Goal: Task Accomplishment & Management: Manage account settings

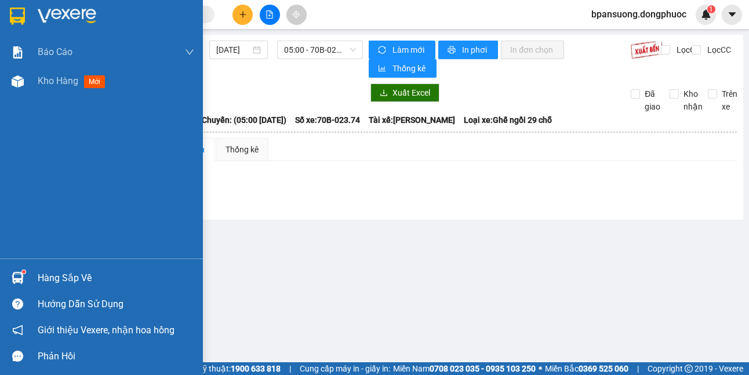
click at [26, 281] on div at bounding box center [18, 278] width 20 height 20
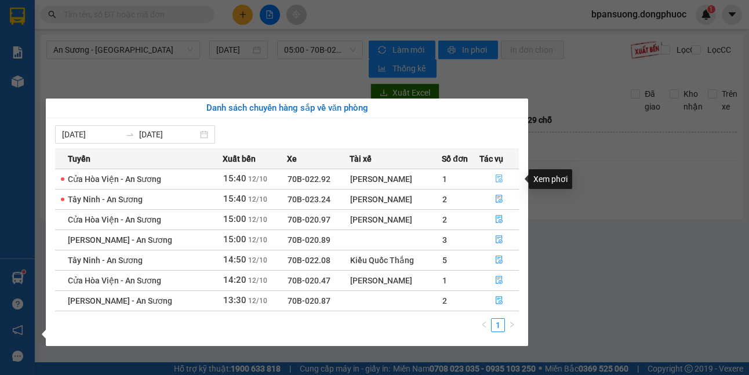
click at [499, 172] on button "button" at bounding box center [499, 179] width 38 height 19
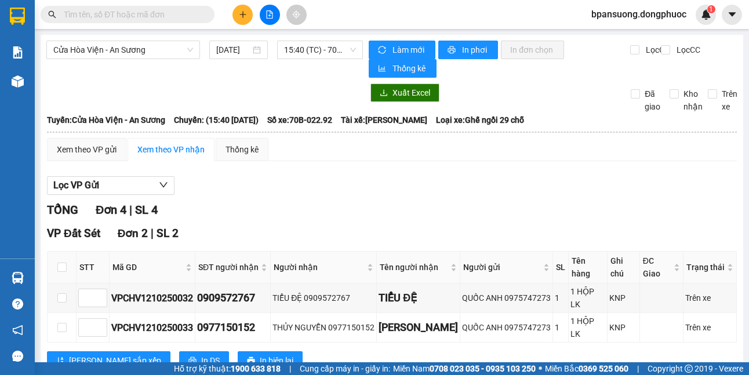
scroll to position [116, 0]
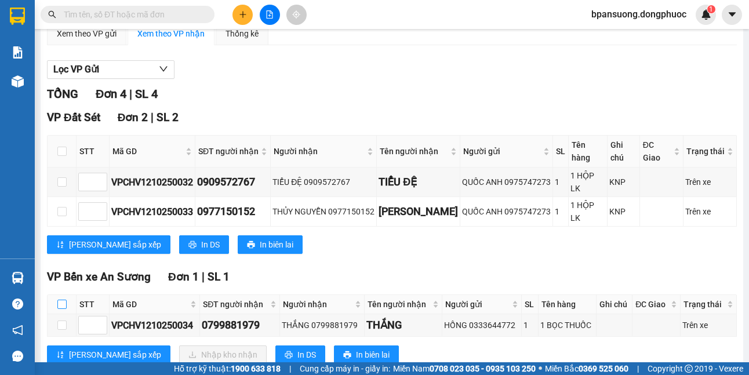
drag, startPoint x: 61, startPoint y: 291, endPoint x: 69, endPoint y: 291, distance: 8.1
click at [61, 300] on input "checkbox" at bounding box center [61, 304] width 9 height 9
checkbox input "true"
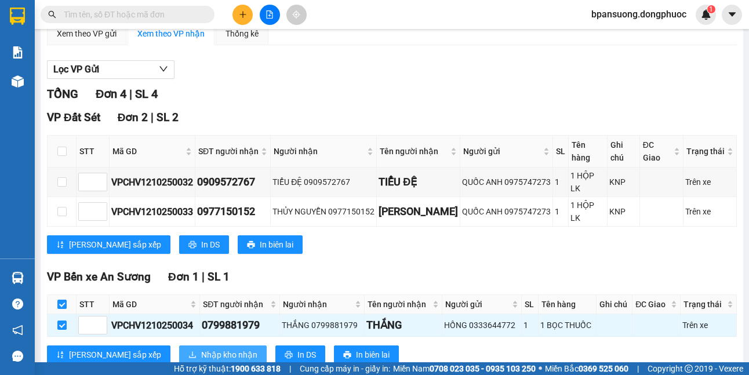
click at [201, 348] on span "Nhập kho nhận" at bounding box center [229, 354] width 56 height 13
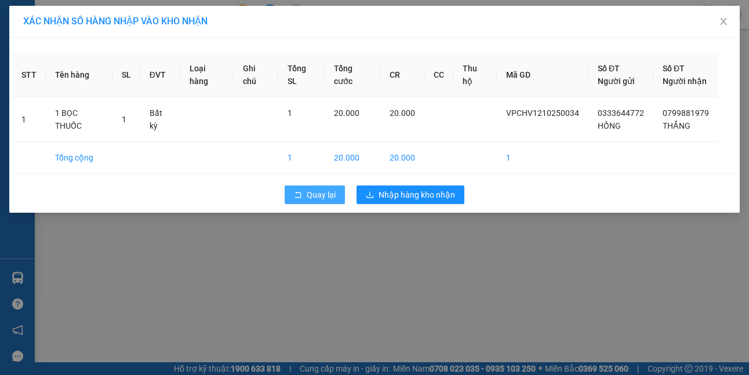
click at [304, 191] on button "Quay lại" at bounding box center [314, 194] width 60 height 19
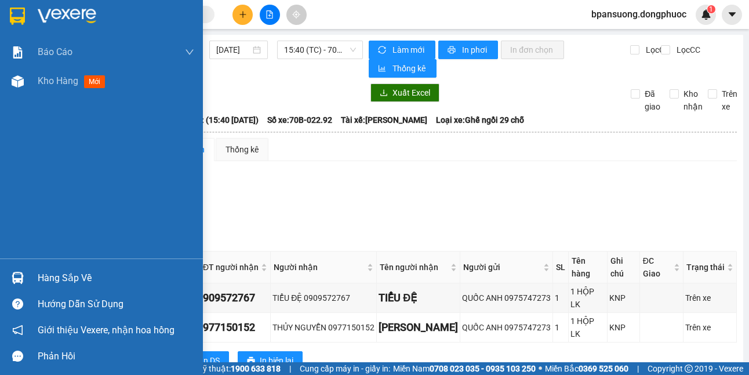
click at [17, 289] on div "Hàng sắp về" at bounding box center [101, 278] width 203 height 26
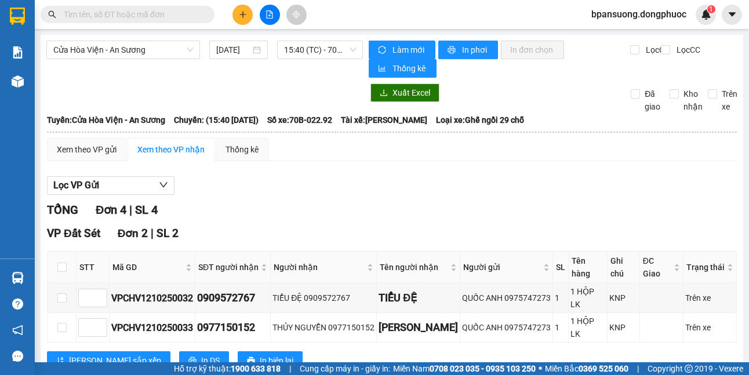
click at [199, 16] on section "Kết quả tìm kiếm ( 0 ) Bộ lọc No Data bpansuong.dongphuoc 1 Báo cáo Mẫu 1: Báo …" at bounding box center [374, 187] width 749 height 375
click at [195, 14] on input "text" at bounding box center [132, 14] width 137 height 13
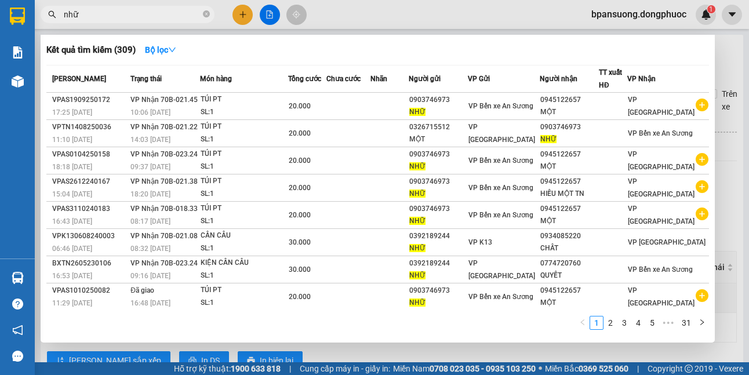
type input "nhữ"
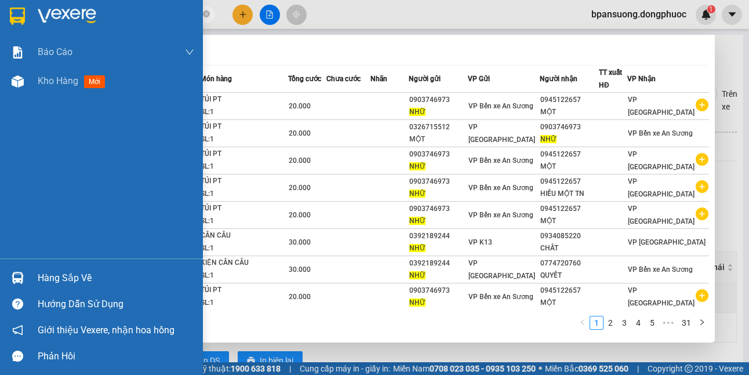
drag, startPoint x: 65, startPoint y: 280, endPoint x: 126, endPoint y: 229, distance: 79.0
click at [66, 280] on div "Hàng sắp về" at bounding box center [116, 277] width 156 height 17
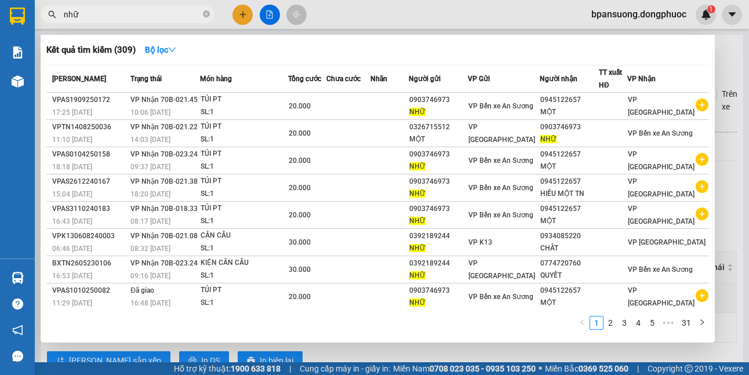
click at [363, 44] on section "Kết quả tìm kiếm ( 309 ) Bộ lọc Mã ĐH Trạng thái Món hàng Tổng cước Chưa cước N…" at bounding box center [374, 187] width 749 height 375
click at [207, 17] on icon "close-circle" at bounding box center [206, 13] width 7 height 7
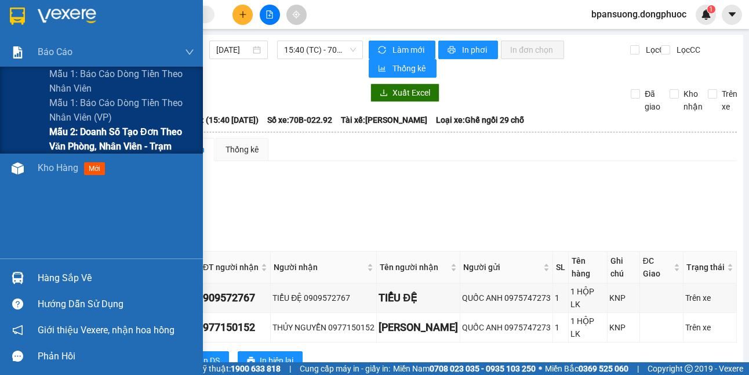
click at [58, 145] on span "Mẫu 2: Doanh số tạo đơn theo Văn phòng, nhân viên - Trạm" at bounding box center [121, 139] width 145 height 29
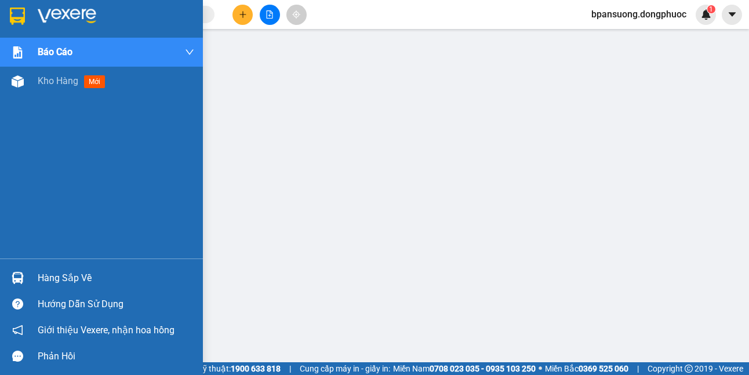
click at [49, 283] on div "Hàng sắp về" at bounding box center [116, 277] width 156 height 17
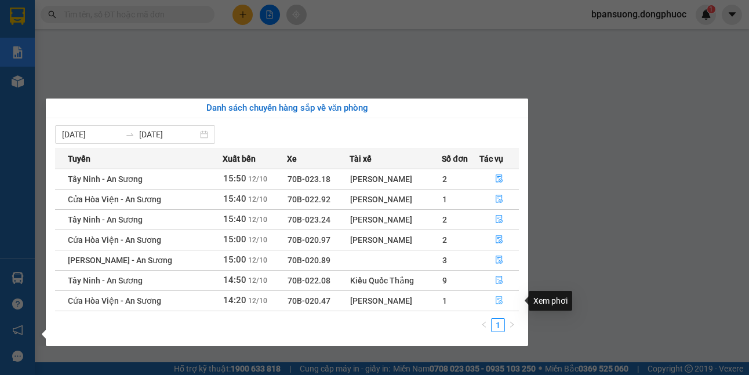
click at [498, 299] on icon "file-done" at bounding box center [499, 300] width 8 height 8
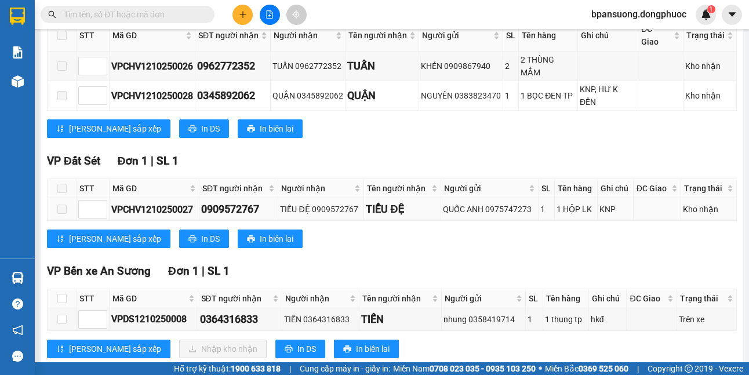
scroll to position [260, 0]
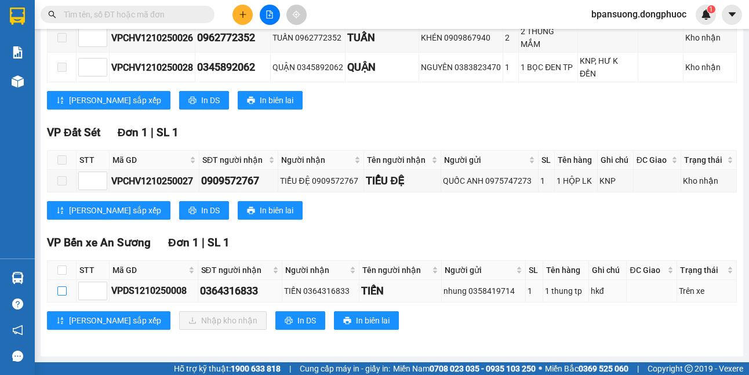
click at [59, 291] on input "checkbox" at bounding box center [61, 290] width 9 height 9
checkbox input "true"
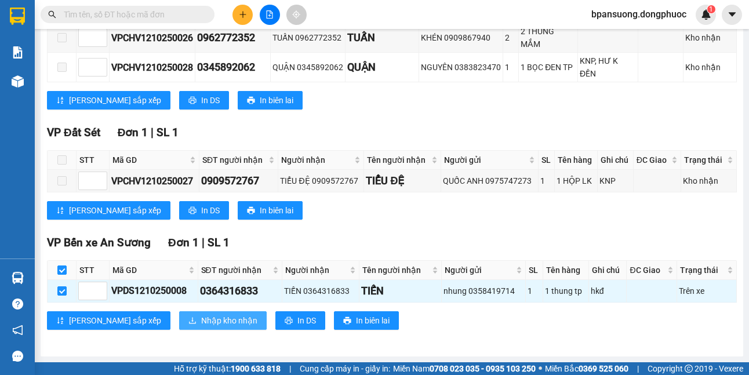
click at [201, 320] on span "Nhập kho nhận" at bounding box center [229, 320] width 56 height 13
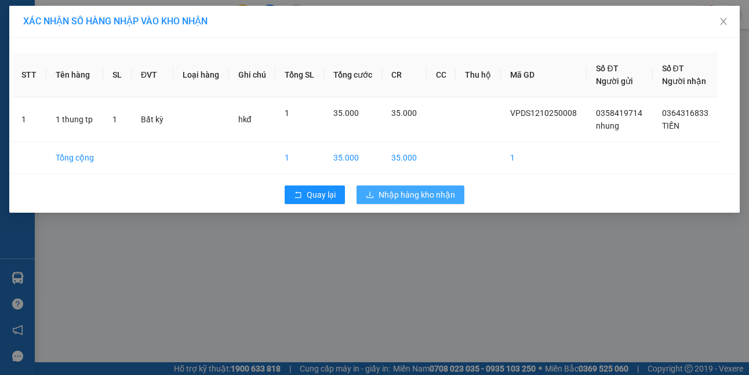
click at [389, 195] on span "Nhập hàng kho nhận" at bounding box center [416, 194] width 76 height 13
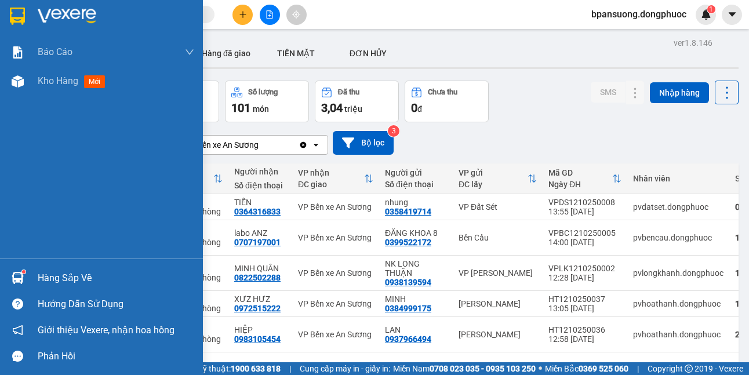
click at [52, 275] on div "Hàng sắp về" at bounding box center [116, 277] width 156 height 17
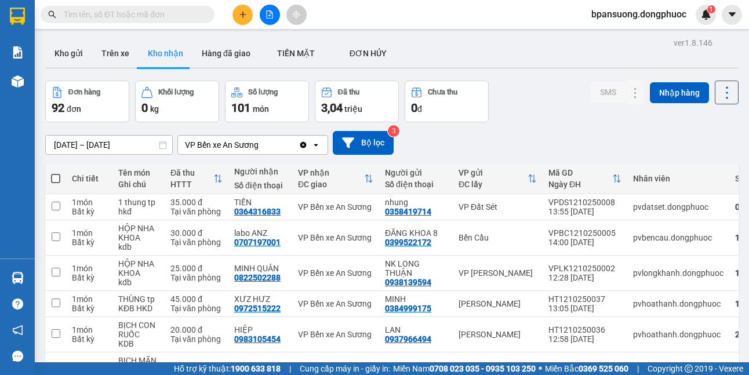
click at [256, 66] on section "Kết quả tìm kiếm ( 309 ) Bộ lọc Mã ĐH Trạng thái Món hàng Tổng cước Chưa cước N…" at bounding box center [374, 187] width 749 height 375
click at [82, 56] on button "Kho gửi" at bounding box center [68, 53] width 47 height 28
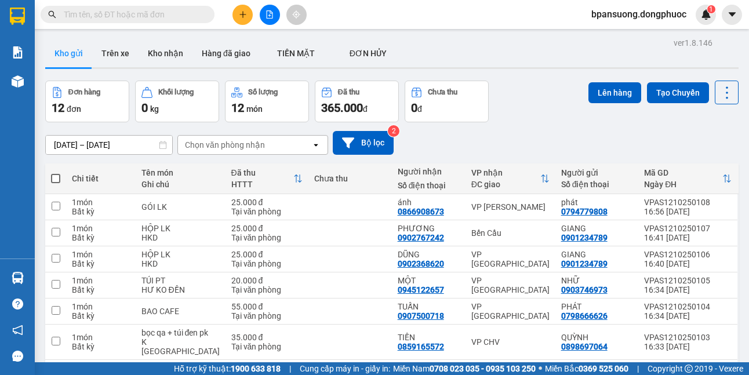
scroll to position [116, 0]
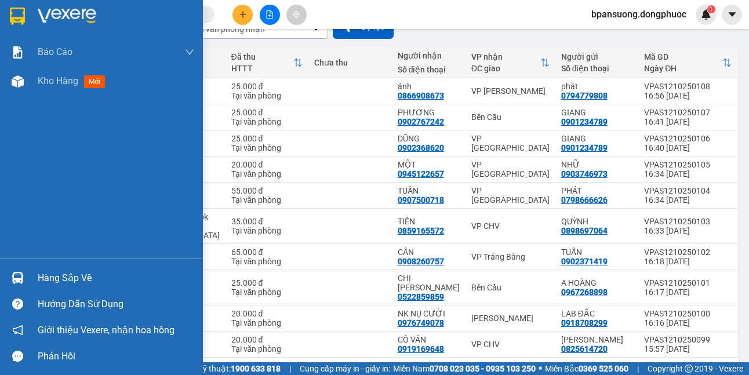
click at [47, 285] on div "Hàng sắp về" at bounding box center [116, 277] width 156 height 17
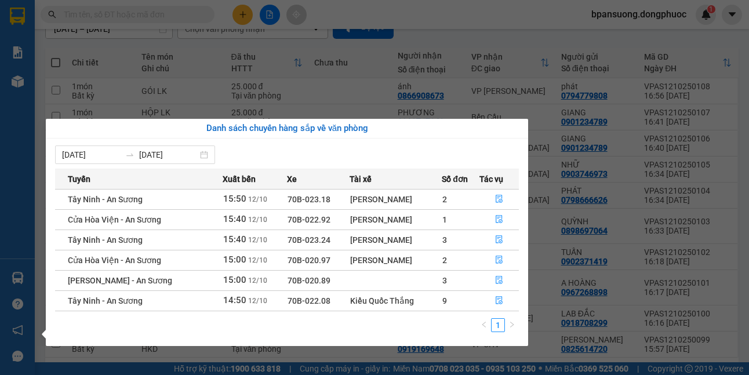
click at [18, 172] on div "Báo cáo Mẫu 1: Báo cáo dòng tiền theo nhân viên Mẫu 1: Báo cáo dòng tiền theo n…" at bounding box center [17, 187] width 35 height 375
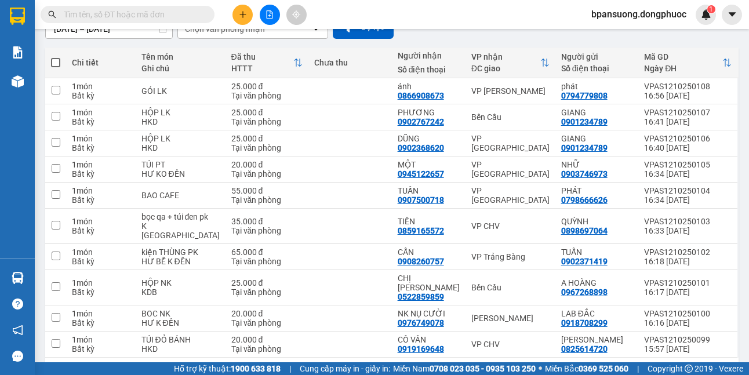
click at [732, 38] on div "ver 1.8.146 Kho gửi Trên xe Kho nhận Hàng đã giao TIỀN MẶT ĐƠN HỦY Đơn hàng 1…" at bounding box center [392, 159] width 702 height 480
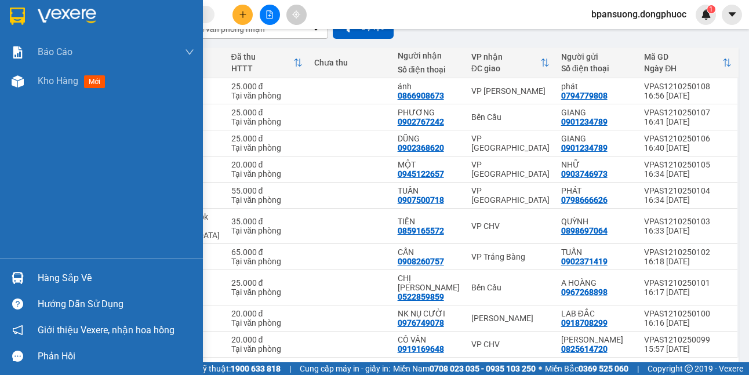
click at [30, 273] on div "Hàng sắp về" at bounding box center [101, 278] width 203 height 26
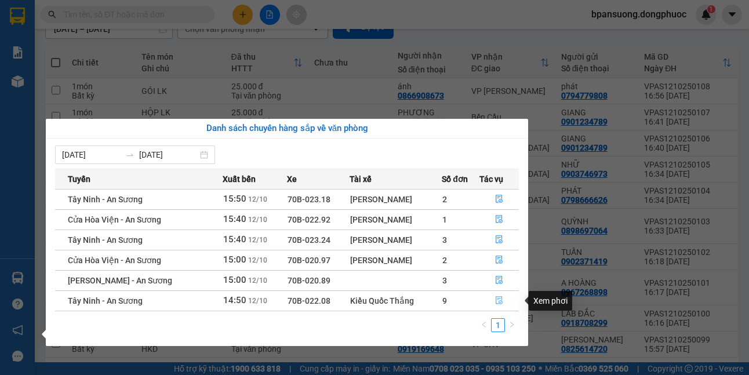
click at [500, 307] on button "button" at bounding box center [499, 300] width 38 height 19
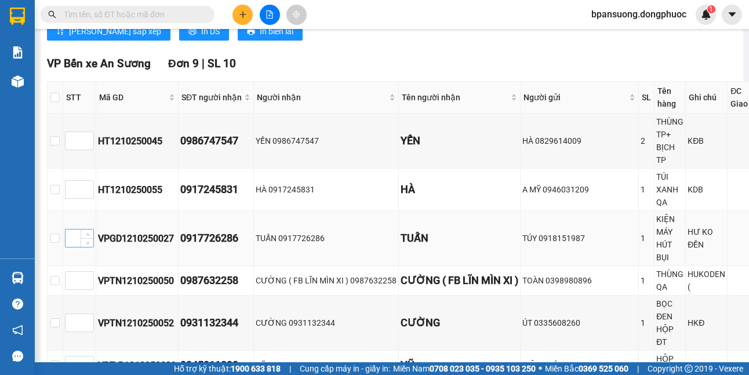
scroll to position [232, 0]
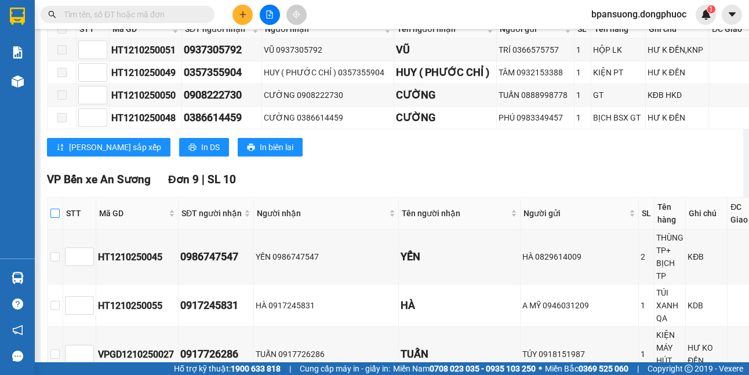
click at [52, 216] on input "checkbox" at bounding box center [54, 213] width 9 height 9
checkbox input "true"
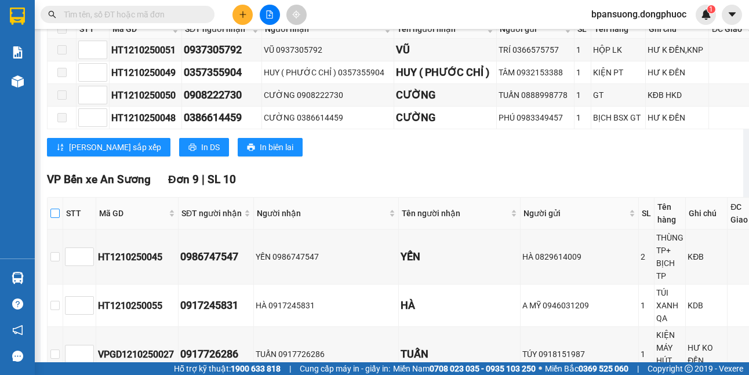
checkbox input "true"
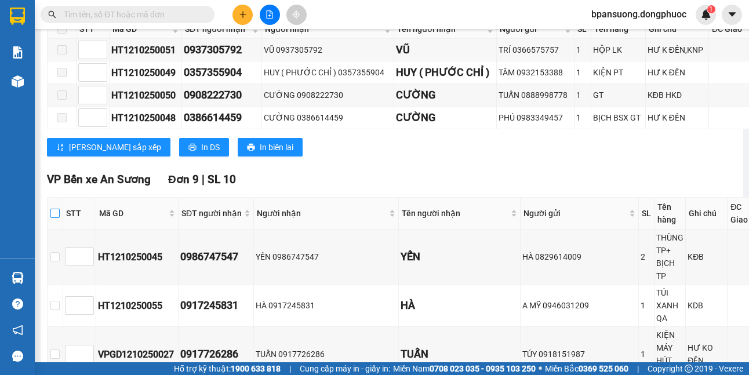
checkbox input "true"
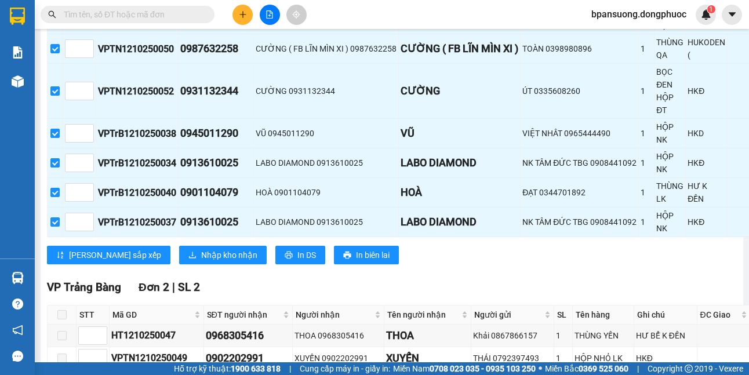
scroll to position [655, 0]
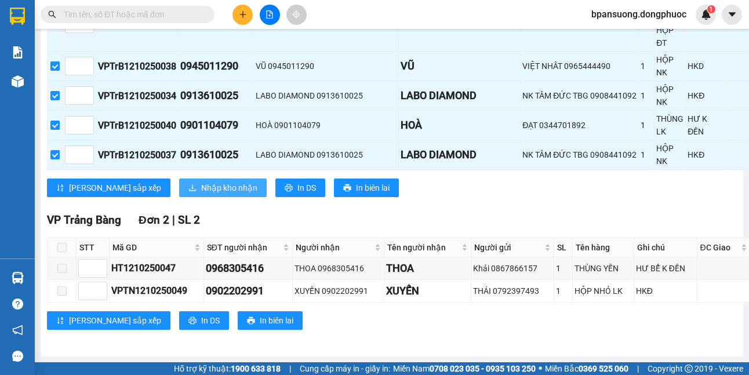
click at [201, 181] on span "Nhập kho nhận" at bounding box center [229, 187] width 56 height 13
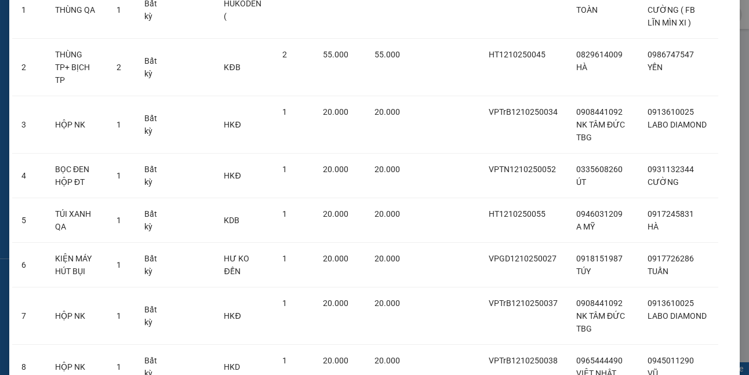
scroll to position [247, 0]
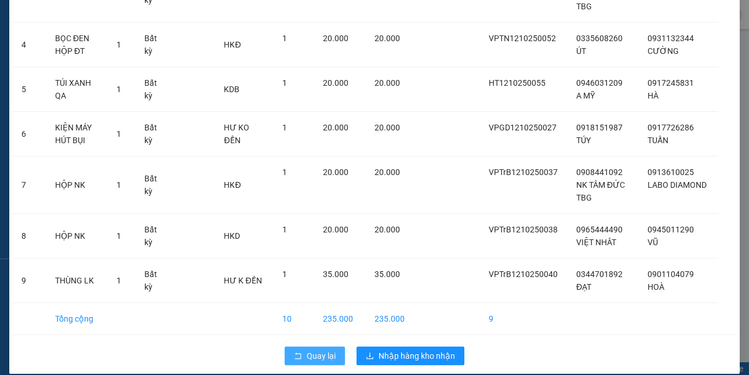
click at [309, 349] on span "Quay lại" at bounding box center [320, 355] width 29 height 13
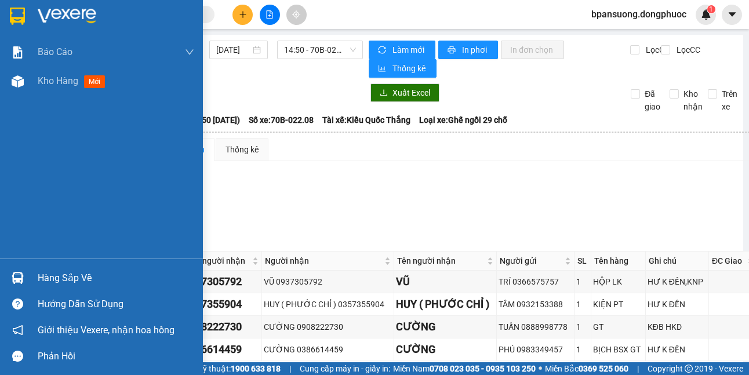
click at [20, 282] on img at bounding box center [18, 278] width 12 height 12
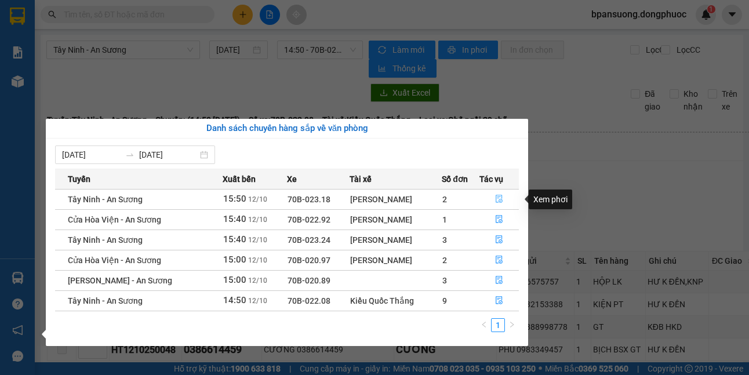
click at [495, 199] on icon "file-done" at bounding box center [498, 199] width 7 height 8
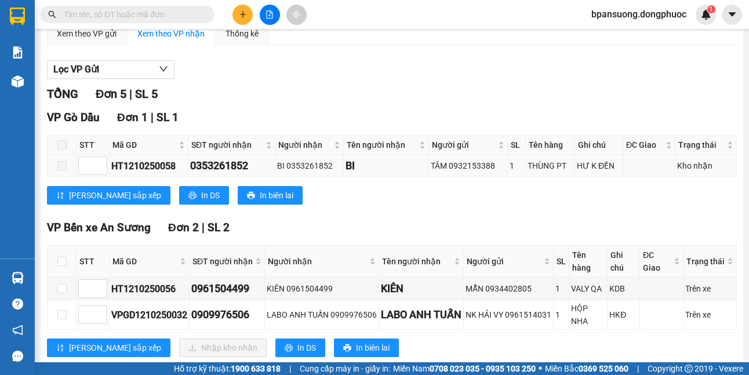
scroll to position [232, 0]
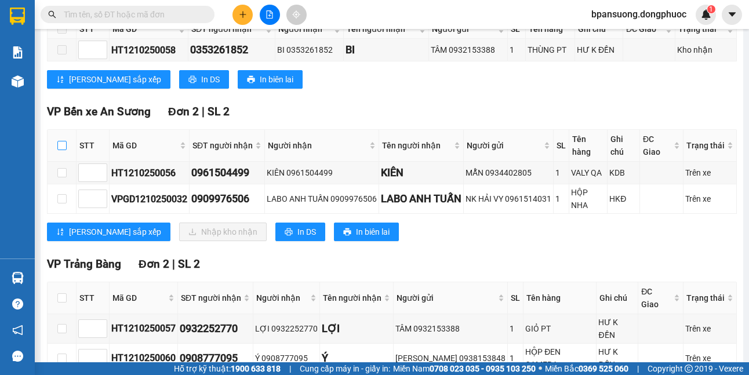
click at [59, 144] on input "checkbox" at bounding box center [61, 145] width 9 height 9
checkbox input "true"
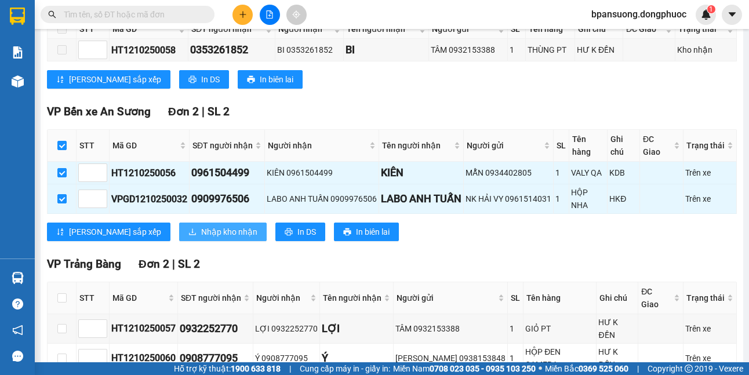
click at [201, 237] on span "Nhập kho nhận" at bounding box center [229, 231] width 56 height 13
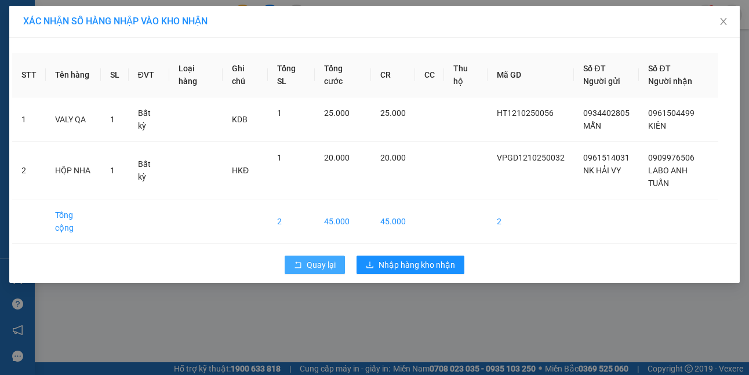
click at [316, 255] on button "Quay lại" at bounding box center [314, 264] width 60 height 19
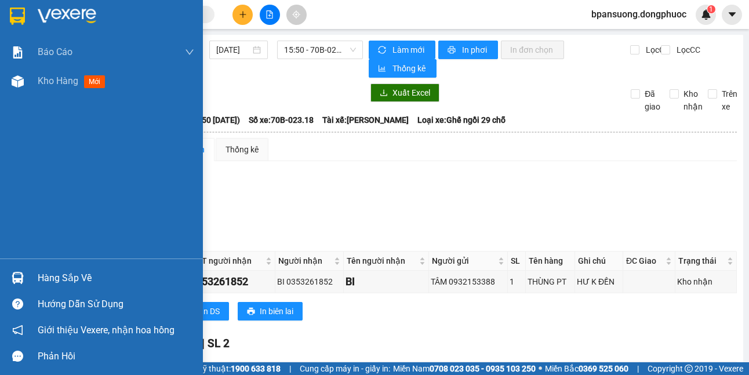
click at [35, 282] on div "Hàng sắp về" at bounding box center [101, 278] width 203 height 26
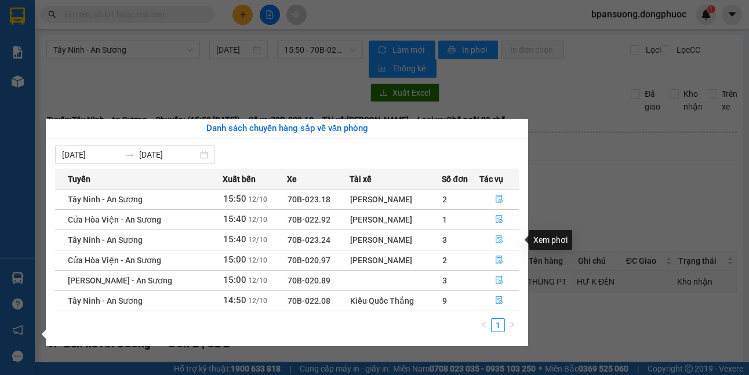
click at [505, 240] on button "button" at bounding box center [499, 240] width 38 height 19
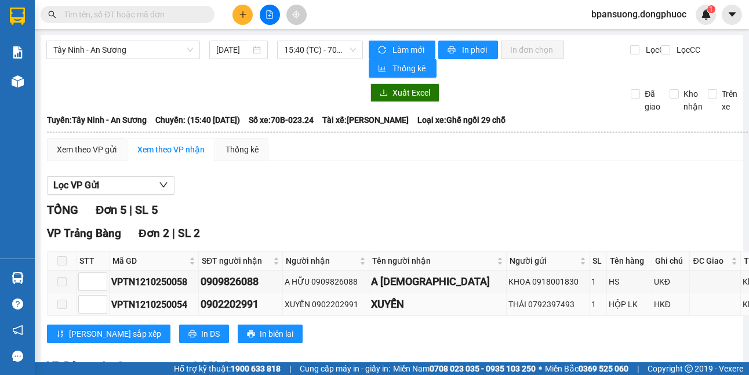
scroll to position [211, 0]
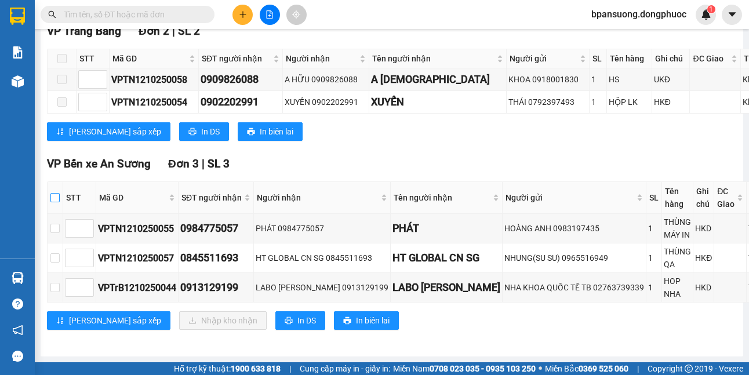
click at [51, 193] on input "checkbox" at bounding box center [54, 197] width 9 height 9
checkbox input "true"
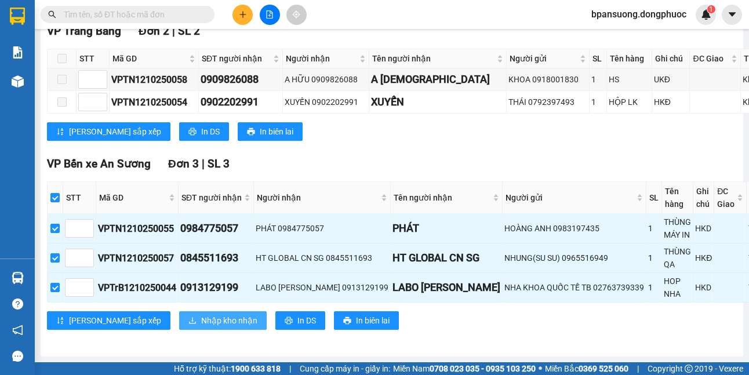
click at [201, 314] on span "Nhập kho nhận" at bounding box center [229, 320] width 56 height 13
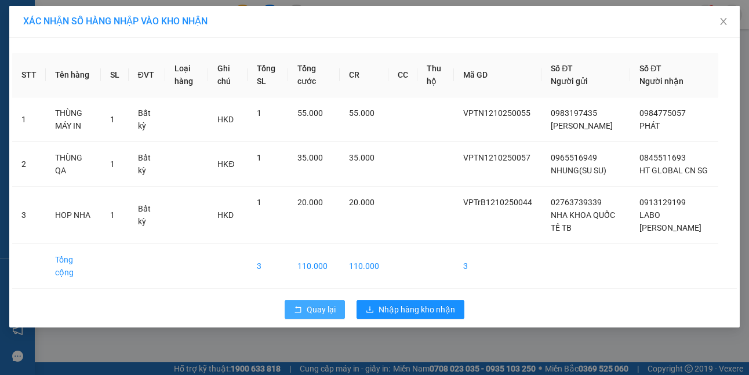
click at [308, 309] on span "Quay lại" at bounding box center [320, 309] width 29 height 13
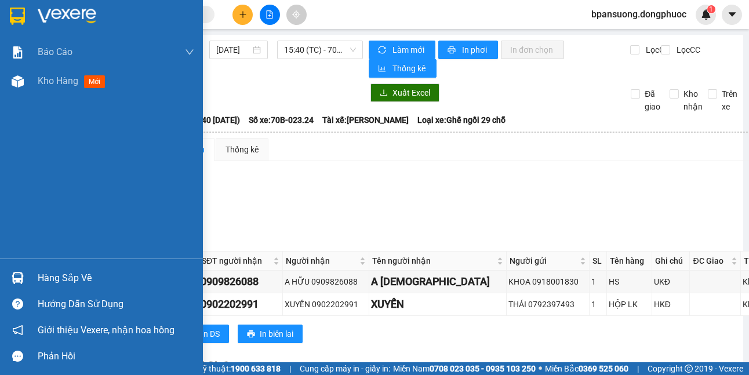
click at [10, 275] on div at bounding box center [18, 278] width 20 height 20
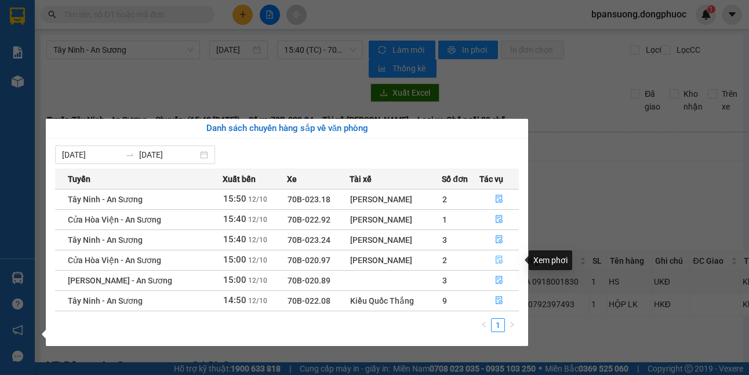
click at [498, 258] on icon "file-done" at bounding box center [499, 259] width 8 height 8
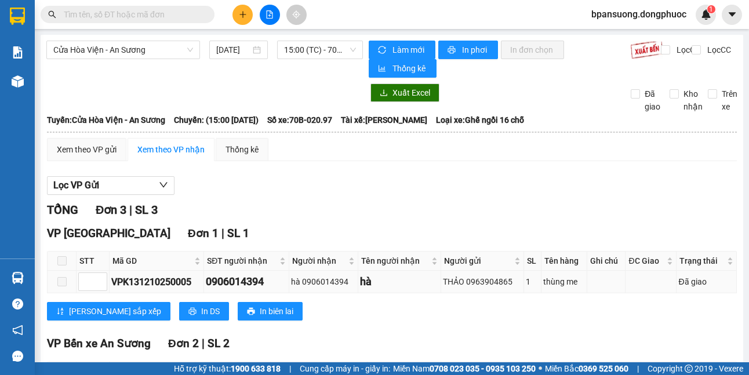
scroll to position [116, 0]
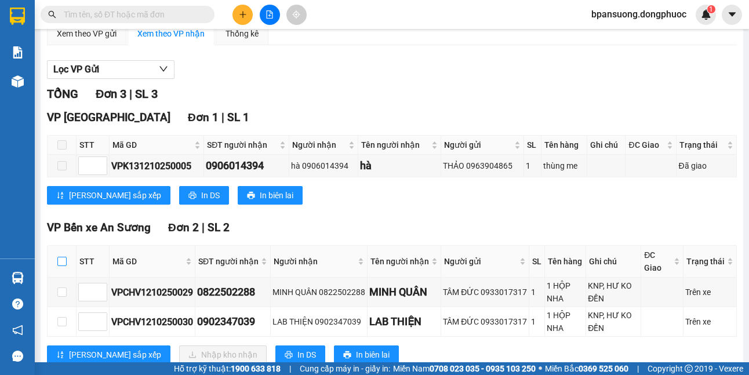
click at [64, 261] on input "checkbox" at bounding box center [61, 261] width 9 height 9
checkbox input "true"
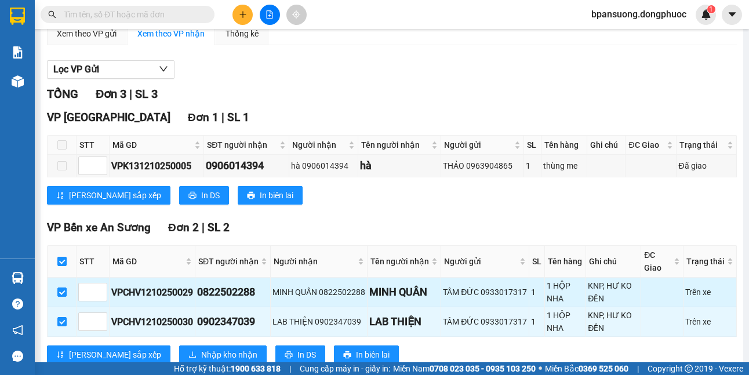
scroll to position [150, 0]
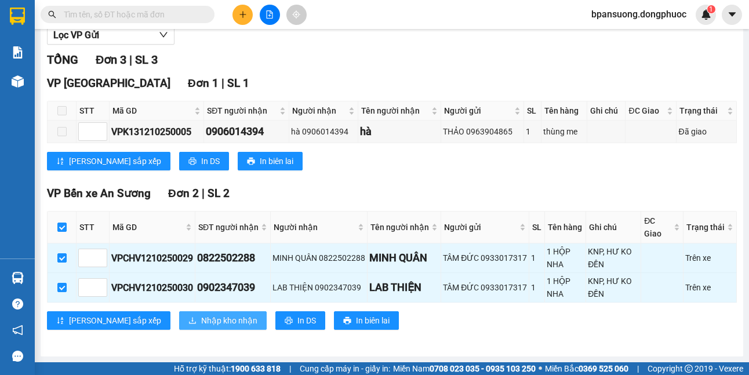
click at [201, 320] on span "Nhập kho nhận" at bounding box center [229, 320] width 56 height 13
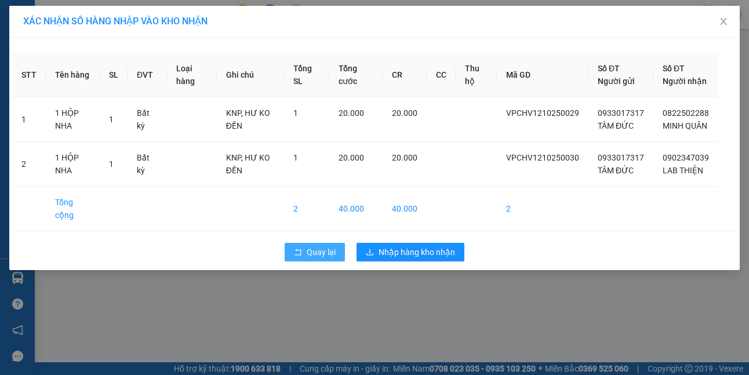
click at [320, 258] on span "Quay lại" at bounding box center [320, 252] width 29 height 13
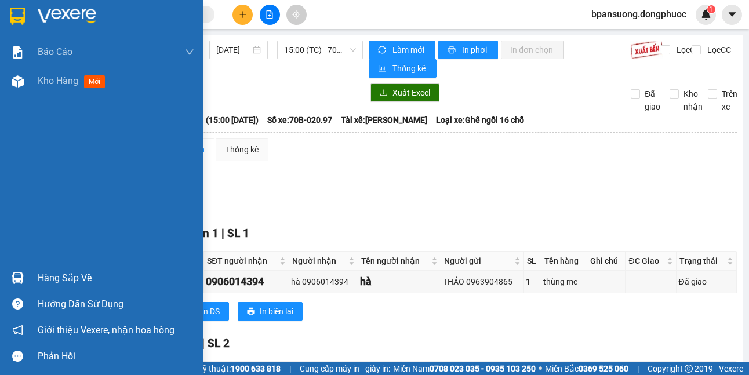
click at [6, 272] on div "Hàng sắp về" at bounding box center [101, 278] width 203 height 26
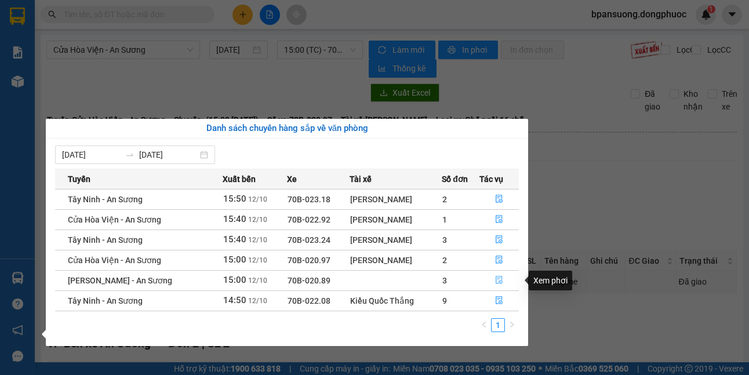
click at [502, 283] on icon "file-done" at bounding box center [499, 280] width 8 height 8
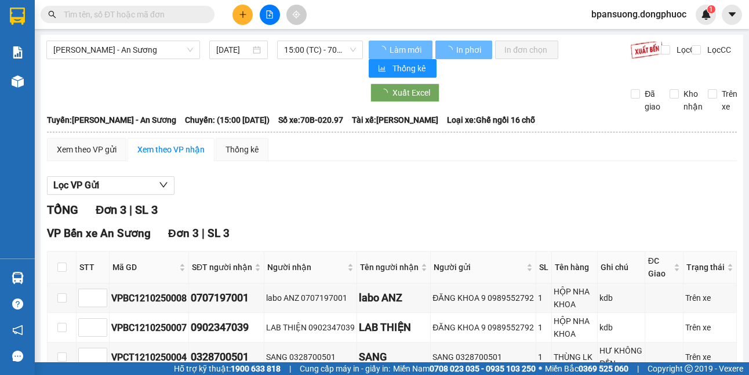
scroll to position [70, 0]
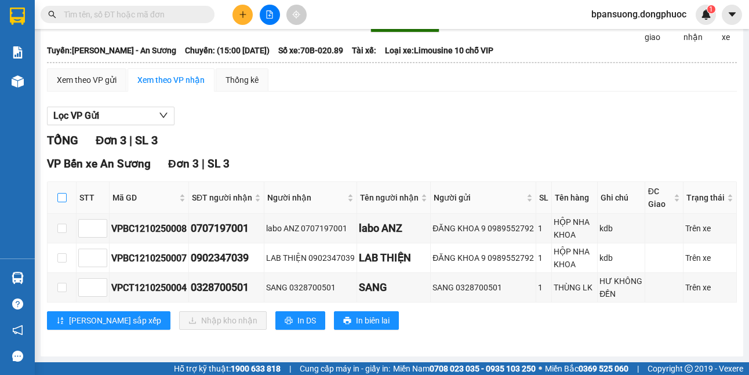
drag, startPoint x: 63, startPoint y: 198, endPoint x: 74, endPoint y: 211, distance: 17.7
click at [63, 199] on input "checkbox" at bounding box center [61, 197] width 9 height 9
checkbox input "true"
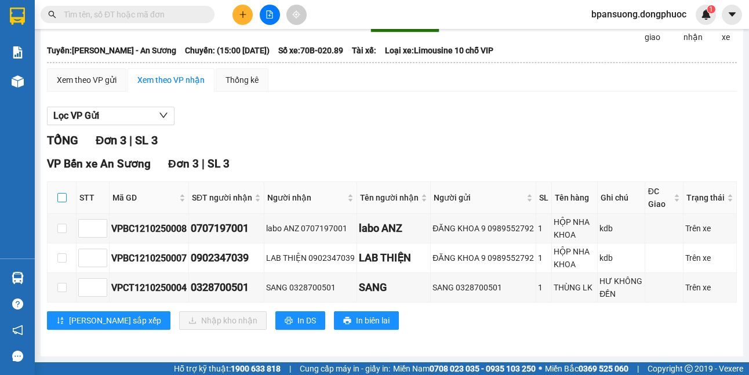
checkbox input "true"
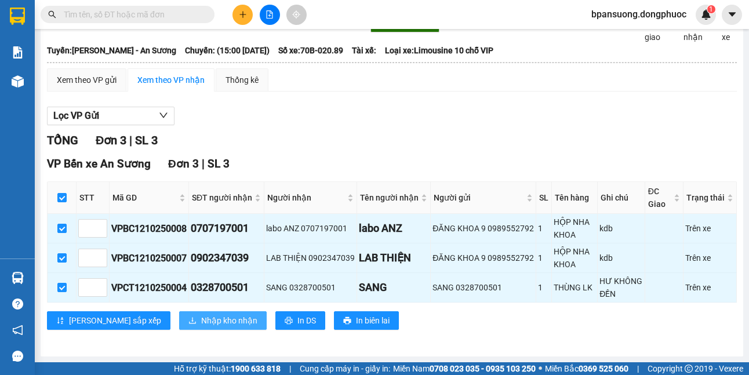
click at [201, 324] on span "Nhập kho nhận" at bounding box center [229, 320] width 56 height 13
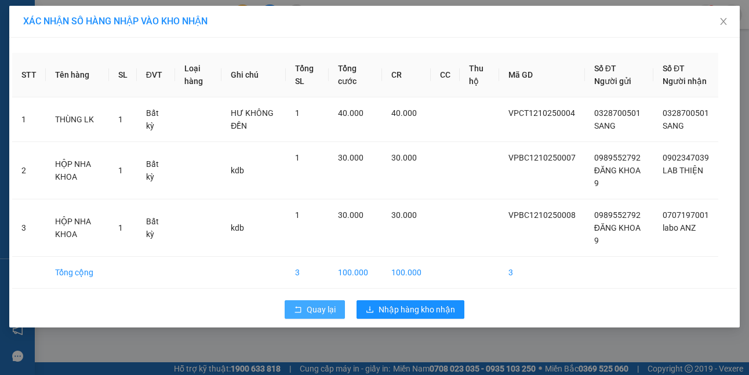
click at [308, 316] on span "Quay lại" at bounding box center [320, 309] width 29 height 13
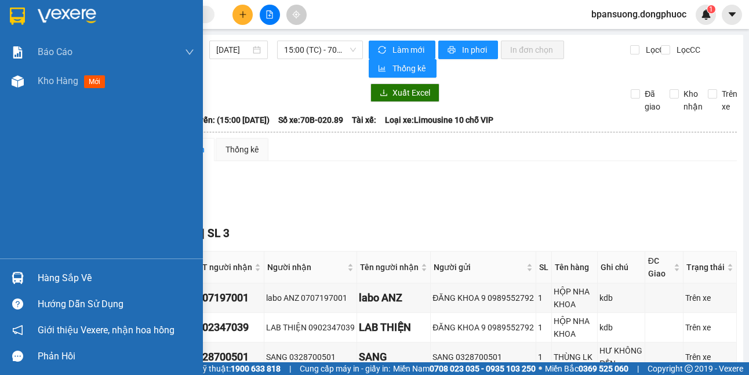
click at [28, 277] on div "Hàng sắp về" at bounding box center [101, 278] width 203 height 26
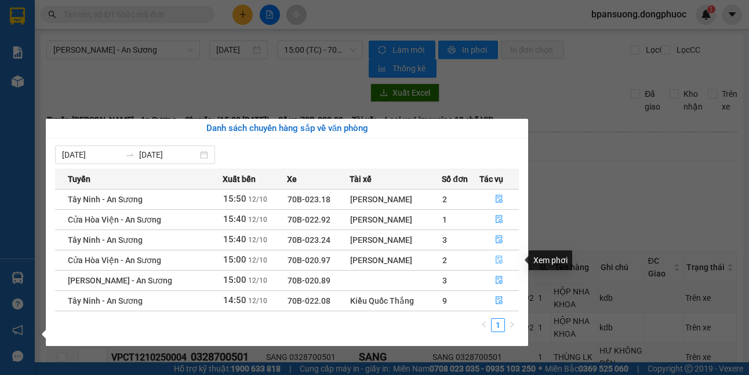
click at [507, 254] on button "button" at bounding box center [499, 260] width 38 height 19
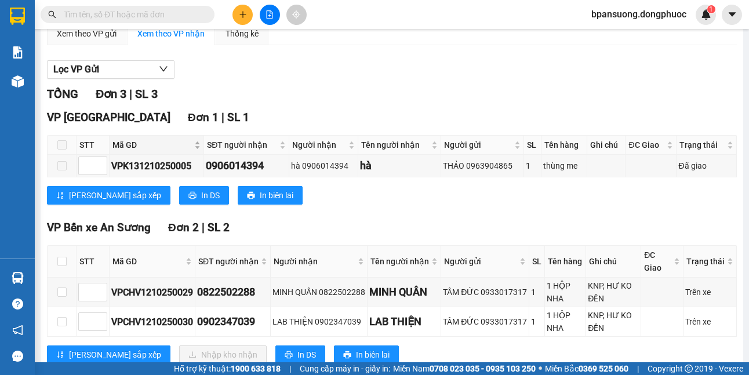
scroll to position [150, 0]
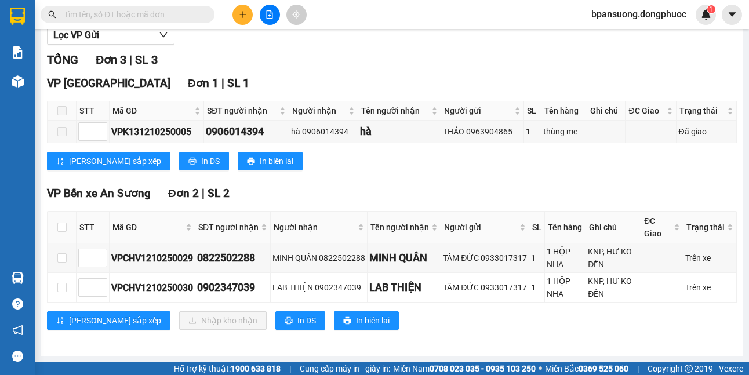
click at [63, 220] on th at bounding box center [62, 227] width 29 height 32
click at [63, 224] on input "checkbox" at bounding box center [61, 226] width 9 height 9
checkbox input "true"
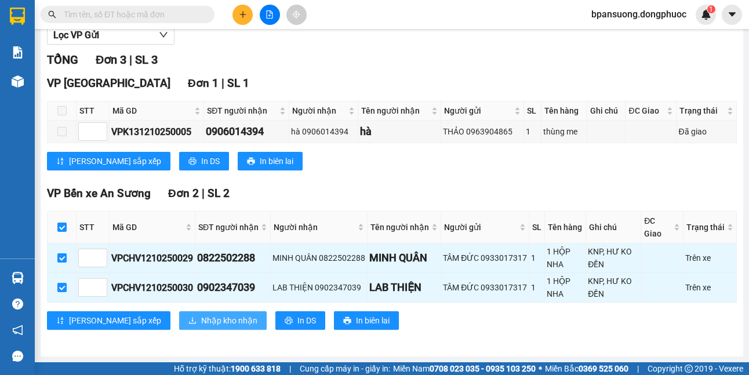
click at [201, 319] on span "Nhập kho nhận" at bounding box center [229, 320] width 56 height 13
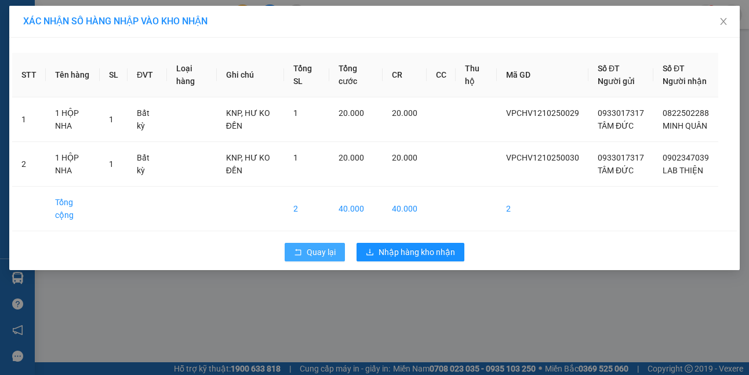
click at [321, 258] on span "Quay lại" at bounding box center [320, 252] width 29 height 13
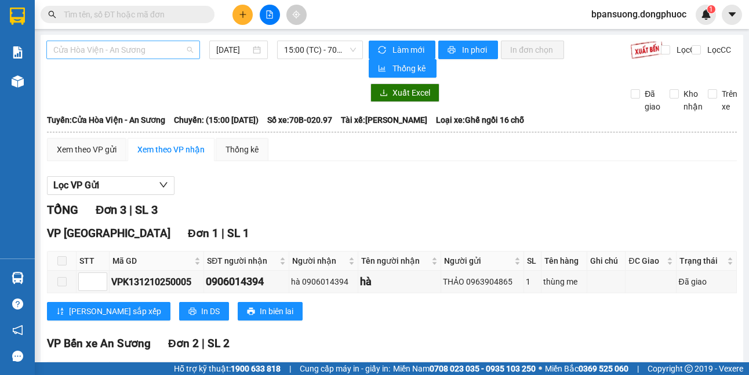
click at [138, 48] on span "Cửa Hòa Viện - An Sương" at bounding box center [123, 49] width 140 height 17
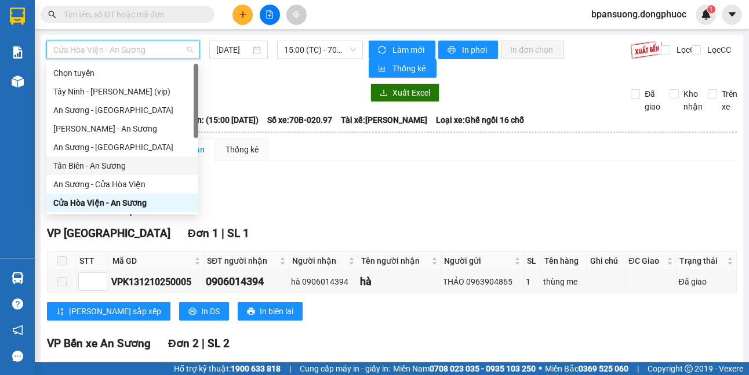
scroll to position [116, 0]
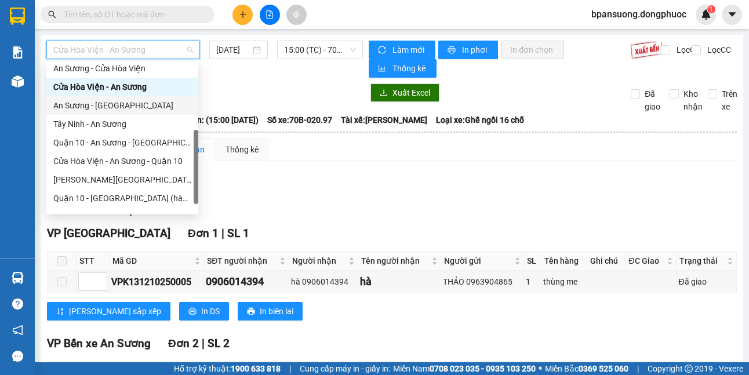
click at [113, 109] on div "An Sương - Tây Ninh" at bounding box center [122, 105] width 138 height 13
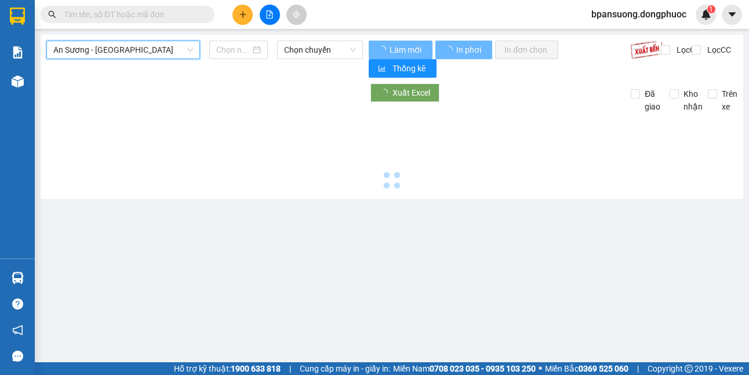
type input "[DATE]"
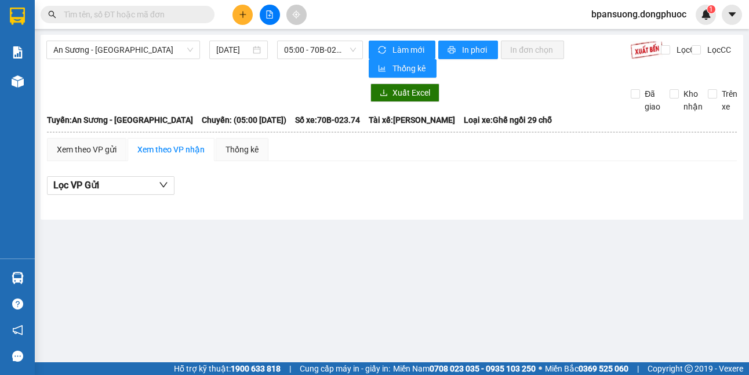
drag, startPoint x: 363, startPoint y: 39, endPoint x: 338, endPoint y: 39, distance: 25.5
click at [364, 39] on div "An Sương - Tây Ninh 12/10/2025 05:00 - 70B-023.74 Làm mới In phơi In đơn chọn T…" at bounding box center [392, 127] width 702 height 185
click at [335, 41] on span "05:00 - 70B-023.74" at bounding box center [320, 49] width 72 height 17
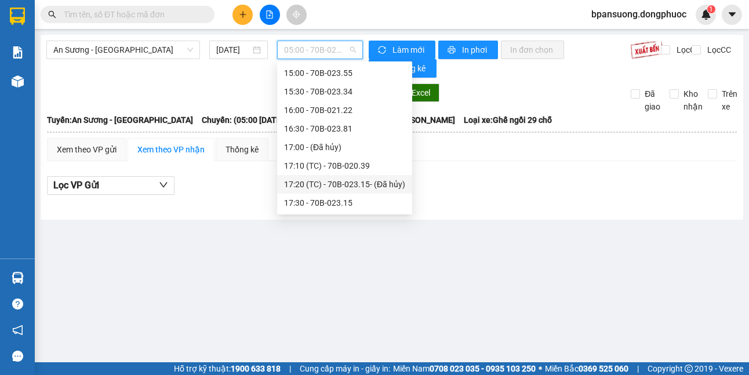
scroll to position [579, 0]
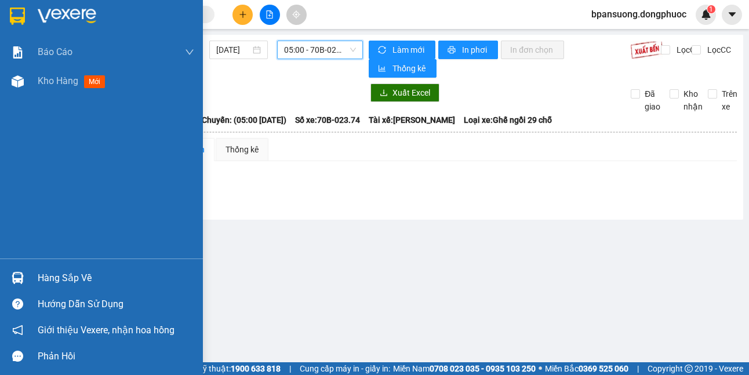
click at [22, 283] on img at bounding box center [18, 278] width 12 height 12
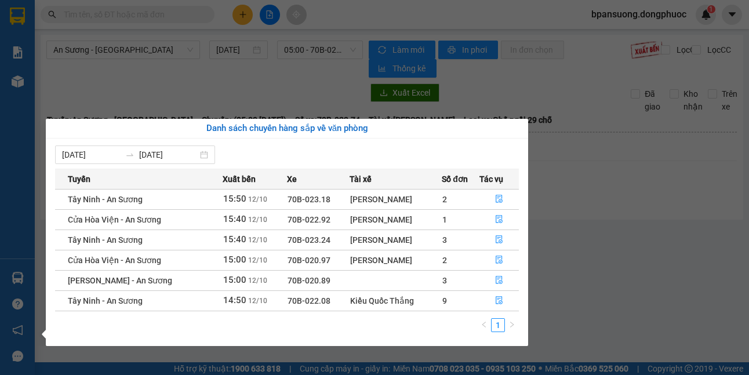
click at [190, 86] on section "Kết quả tìm kiếm ( 309 ) Bộ lọc Mã ĐH Trạng thái Món hàng Tổng cước Chưa cước N…" at bounding box center [374, 187] width 749 height 375
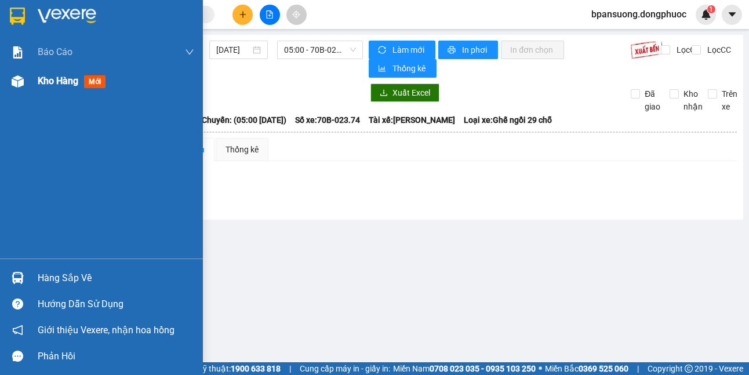
click at [35, 83] on div "Kho hàng mới" at bounding box center [101, 81] width 203 height 29
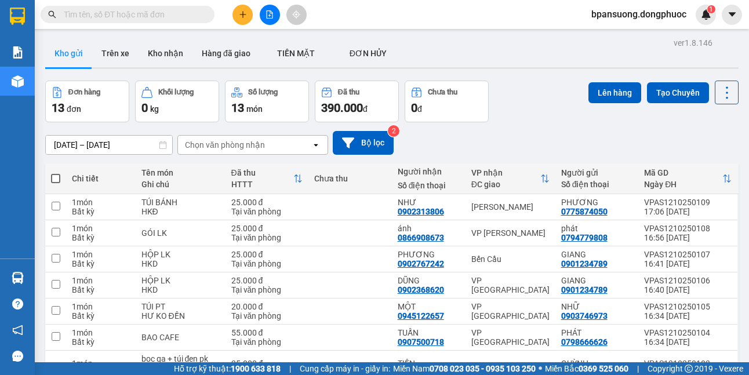
click at [688, 59] on div "Kho gửi Trên xe Kho nhận Hàng đã giao TIỀN MẶT ĐƠN HỦY" at bounding box center [391, 54] width 693 height 31
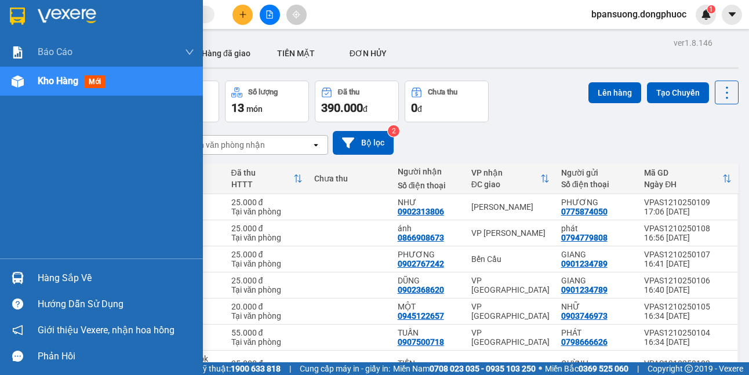
drag, startPoint x: 17, startPoint y: 275, endPoint x: 10, endPoint y: 265, distance: 11.6
click at [16, 275] on img at bounding box center [18, 278] width 12 height 12
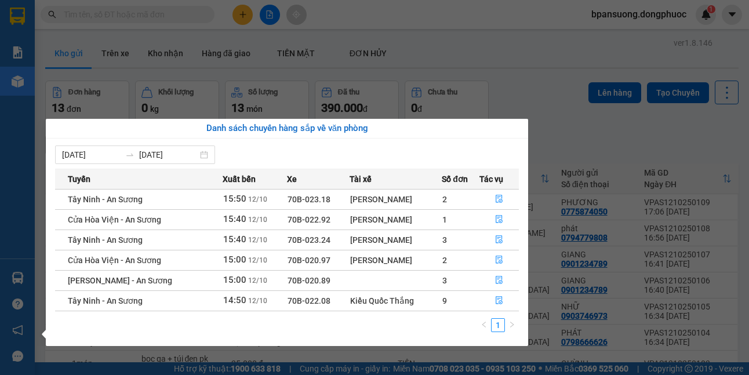
click at [465, 45] on section "Kết quả tìm kiếm ( 309 ) Bộ lọc Mã ĐH Trạng thái Món hàng Tổng cước Chưa cước N…" at bounding box center [374, 187] width 749 height 375
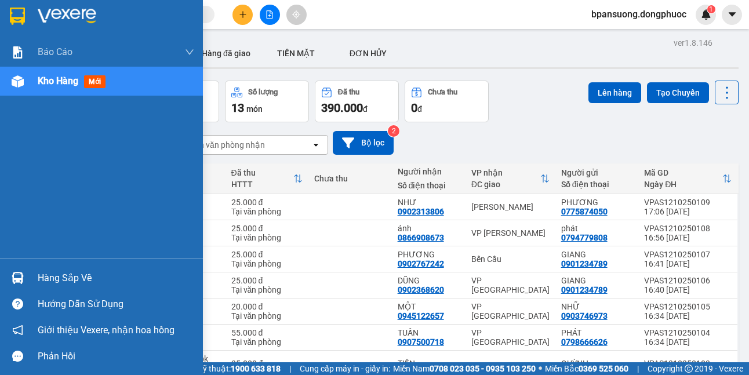
click at [23, 275] on img at bounding box center [18, 278] width 12 height 12
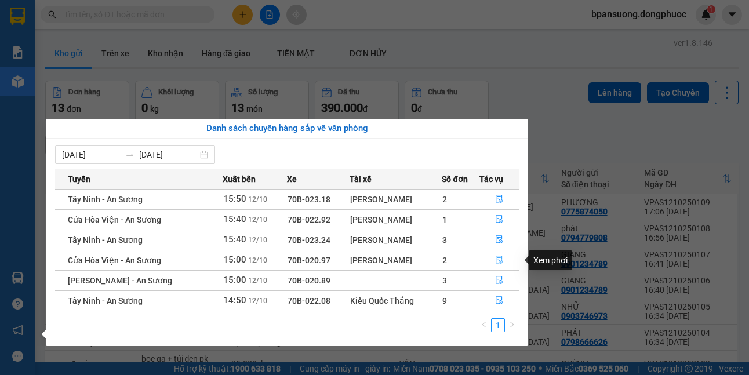
click at [495, 258] on icon "file-done" at bounding box center [498, 260] width 7 height 8
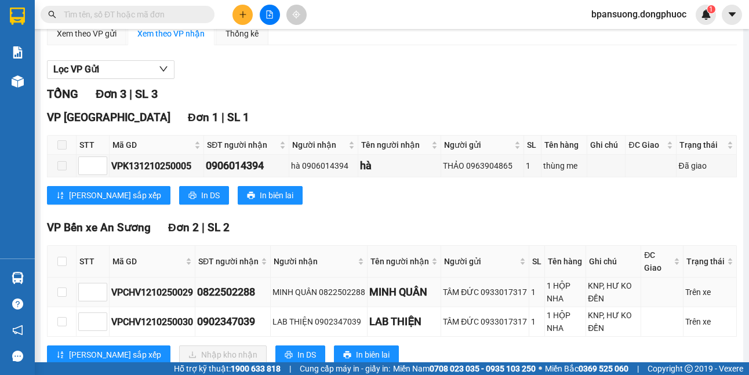
scroll to position [150, 0]
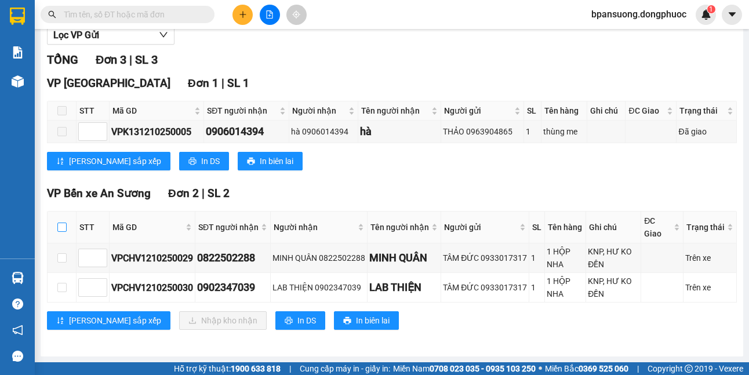
click at [61, 227] on input "checkbox" at bounding box center [61, 226] width 9 height 9
checkbox input "true"
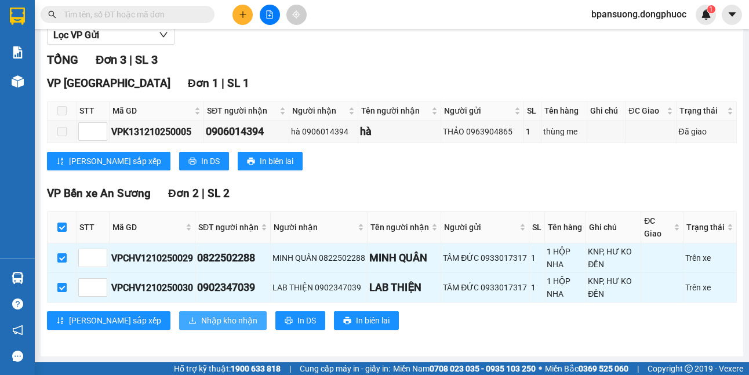
click at [201, 317] on span "Nhập kho nhận" at bounding box center [229, 320] width 56 height 13
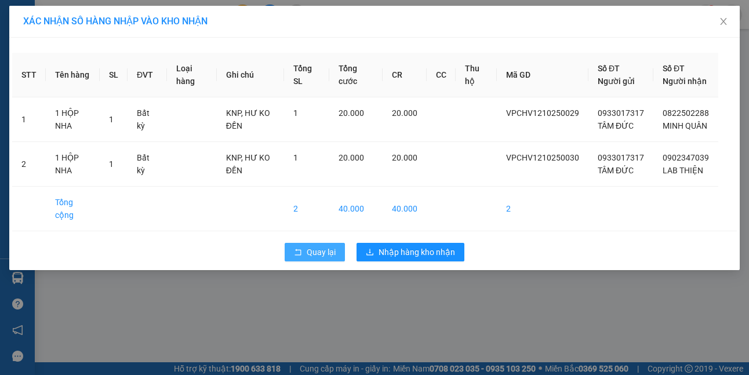
click at [331, 258] on span "Quay lại" at bounding box center [320, 252] width 29 height 13
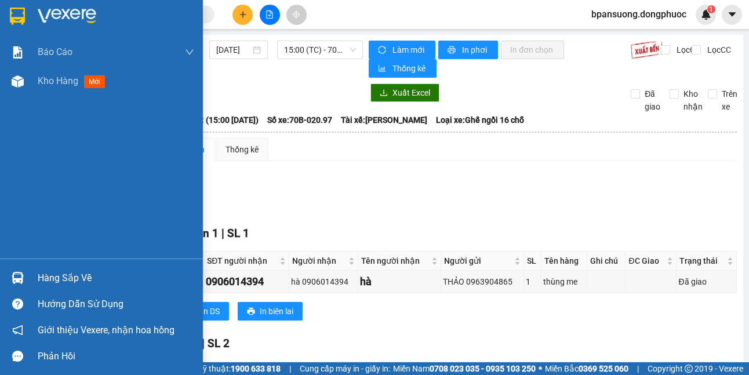
click at [21, 276] on img at bounding box center [18, 278] width 12 height 12
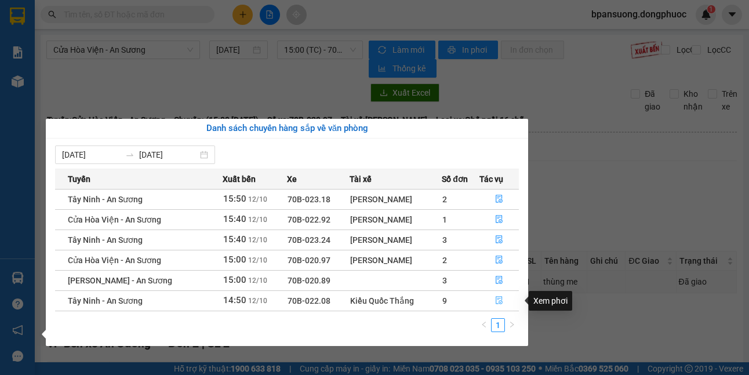
click at [494, 306] on button "button" at bounding box center [499, 300] width 38 height 19
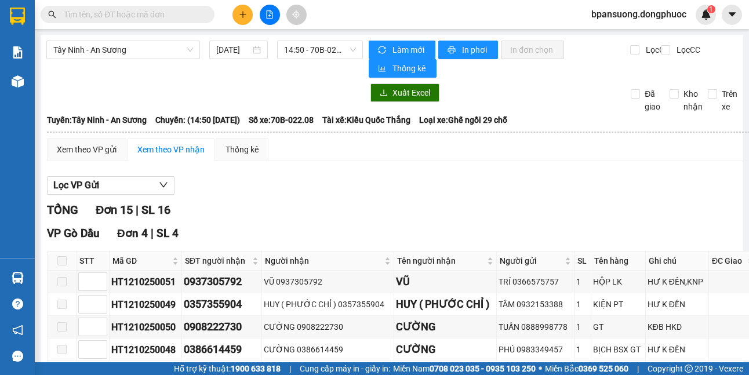
scroll to position [232, 0]
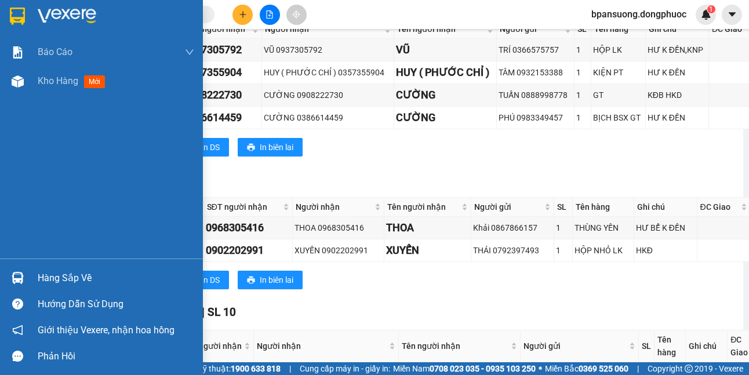
click at [12, 277] on img at bounding box center [18, 278] width 12 height 12
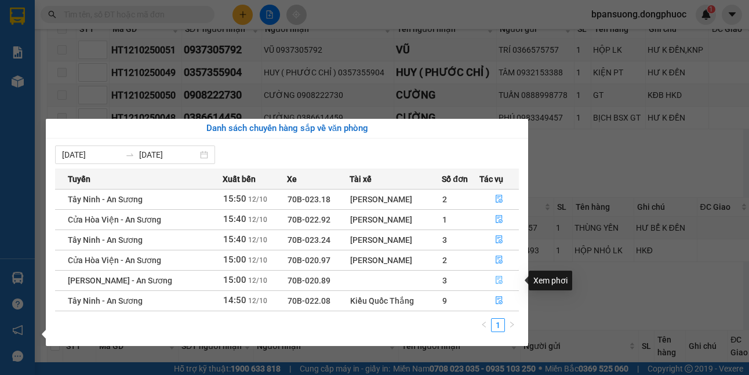
click at [495, 284] on span "file-done" at bounding box center [499, 280] width 8 height 9
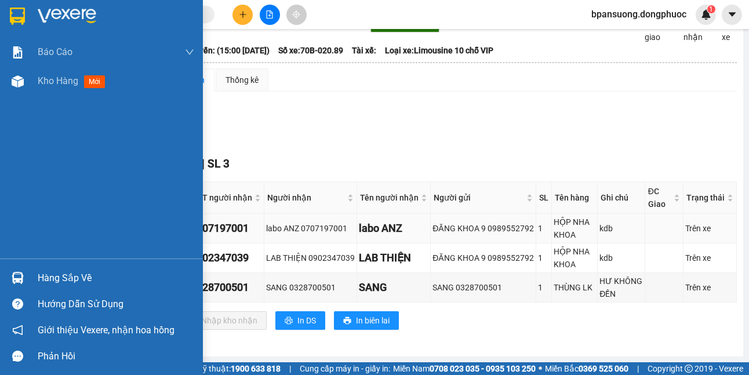
scroll to position [70, 0]
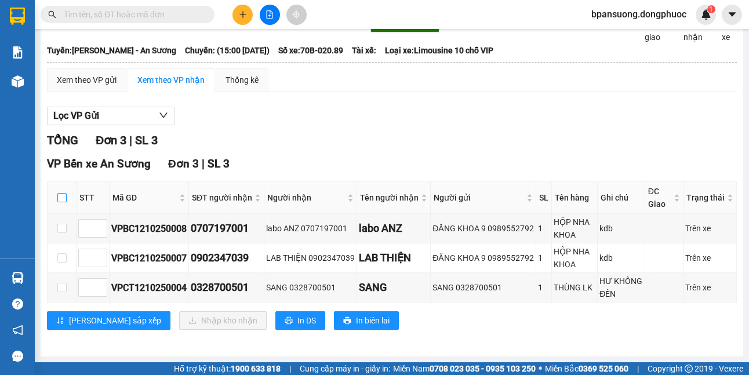
click at [59, 199] on input "checkbox" at bounding box center [61, 197] width 9 height 9
checkbox input "true"
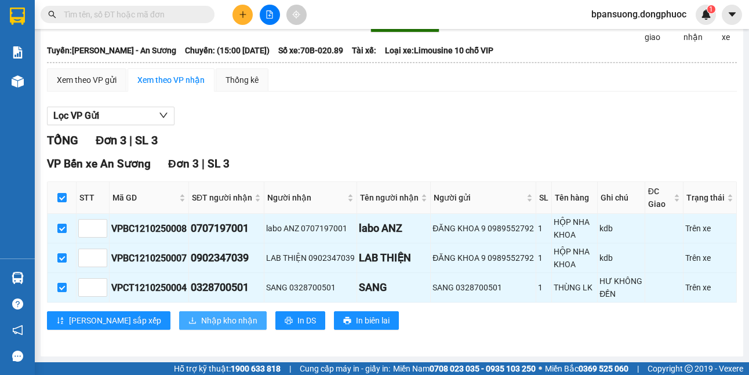
click at [179, 313] on button "Nhập kho nhận" at bounding box center [222, 320] width 87 height 19
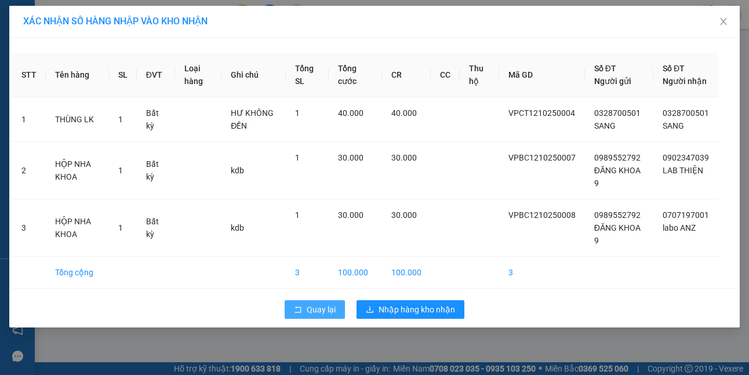
click at [302, 313] on icon "rollback" at bounding box center [298, 309] width 8 height 8
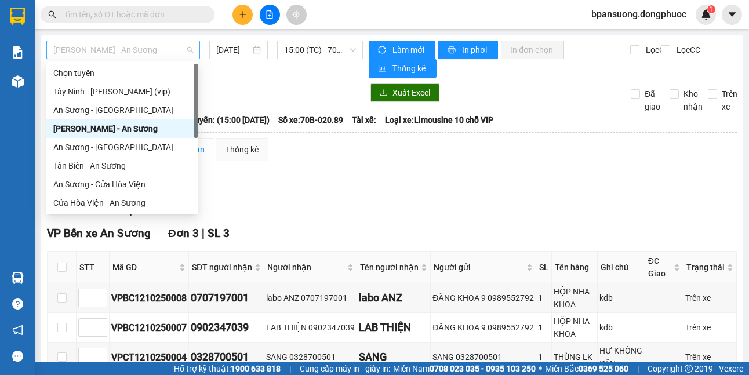
click at [132, 42] on span "Châu Thành - An Sương" at bounding box center [123, 49] width 140 height 17
drag, startPoint x: 133, startPoint y: 180, endPoint x: 253, endPoint y: 50, distance: 177.1
click at [133, 181] on div "An Sương - Cửa Hòa Viện" at bounding box center [122, 184] width 138 height 13
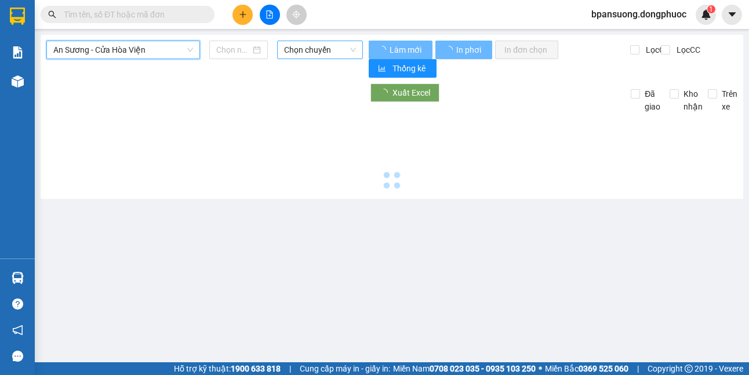
type input "[DATE]"
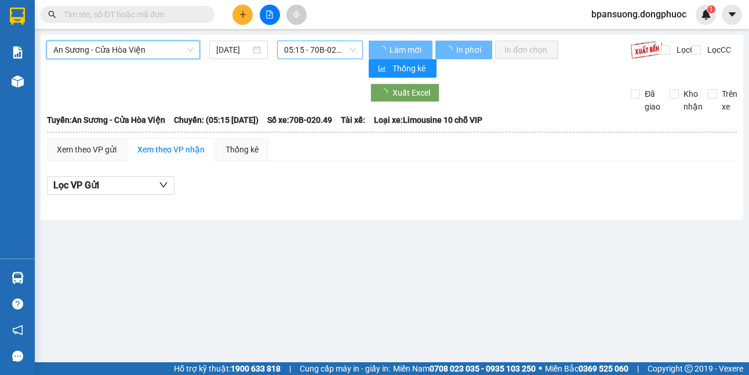
click at [307, 57] on span "05:15 - 70B-020.49" at bounding box center [320, 49] width 72 height 17
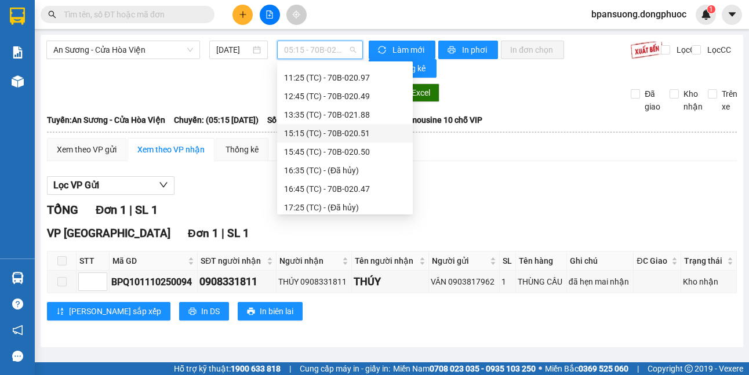
scroll to position [278, 0]
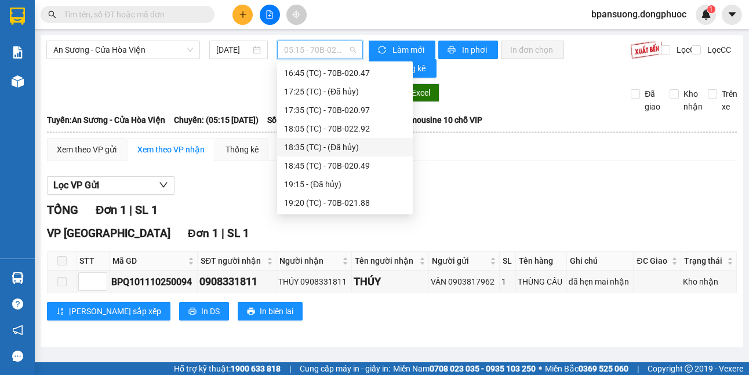
click at [600, 199] on div "Lọc VP Gửi TỔNG Đơn 1 | SL 1 VP Phước Đông Đơn 1 | SL 1 STT Mã GD SĐT người nh…" at bounding box center [391, 252] width 689 height 165
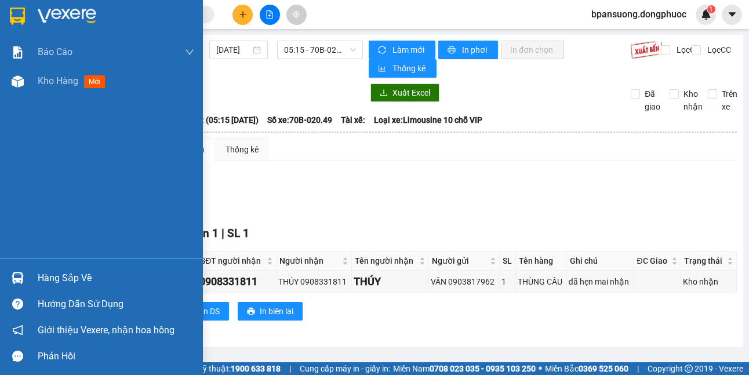
click at [35, 282] on div "Hàng sắp về" at bounding box center [101, 278] width 203 height 26
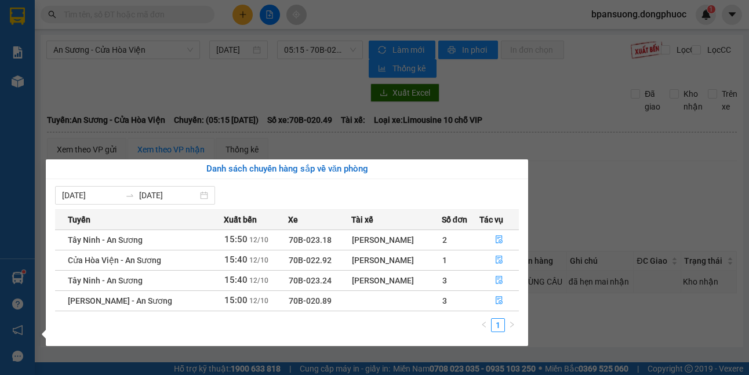
click at [568, 202] on section "Kết quả tìm kiếm ( 309 ) Bộ lọc Mã ĐH Trạng thái Món hàng Tổng cước Chưa cước N…" at bounding box center [374, 187] width 749 height 375
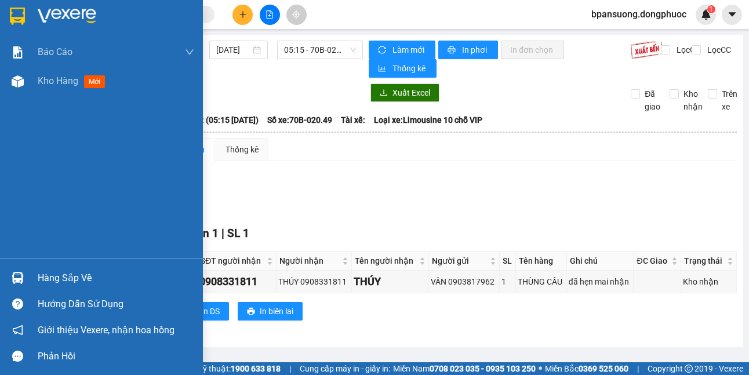
click at [31, 275] on div "Hàng sắp về" at bounding box center [101, 278] width 203 height 26
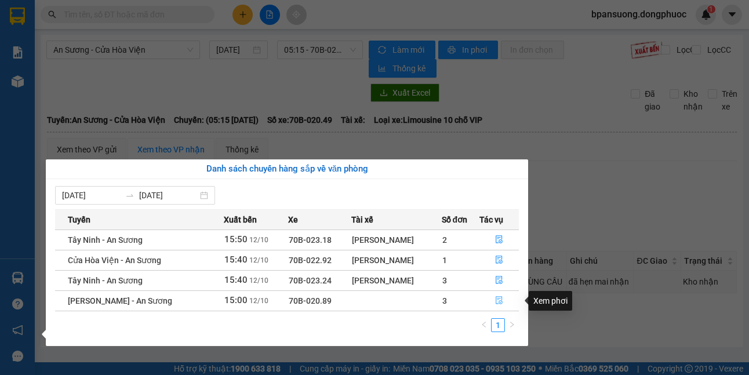
click at [503, 303] on button "button" at bounding box center [499, 300] width 39 height 19
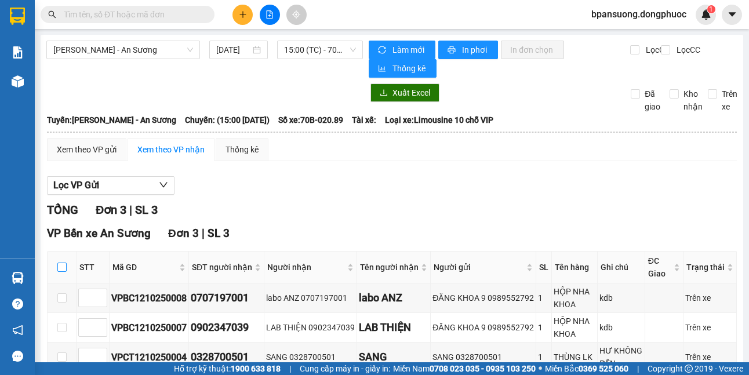
click at [60, 272] on input "checkbox" at bounding box center [61, 266] width 9 height 9
checkbox input "true"
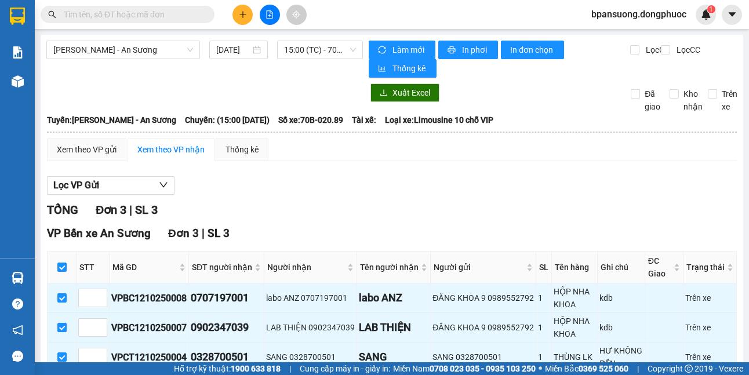
scroll to position [70, 0]
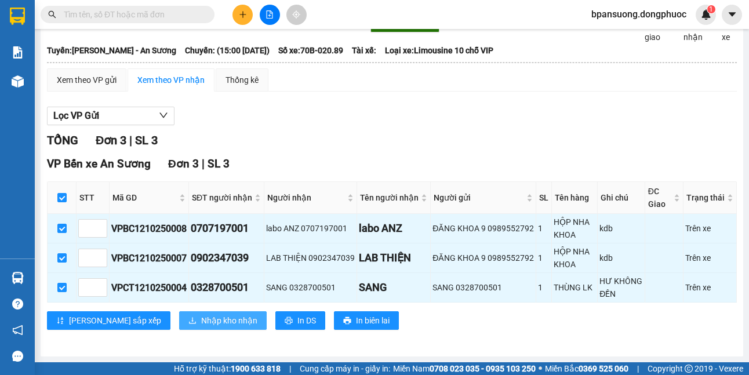
click at [179, 312] on button "Nhập kho nhận" at bounding box center [222, 320] width 87 height 19
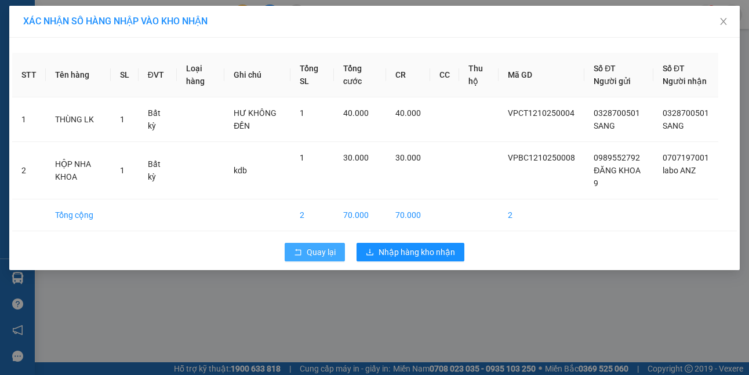
click at [308, 258] on span "Quay lại" at bounding box center [320, 252] width 29 height 13
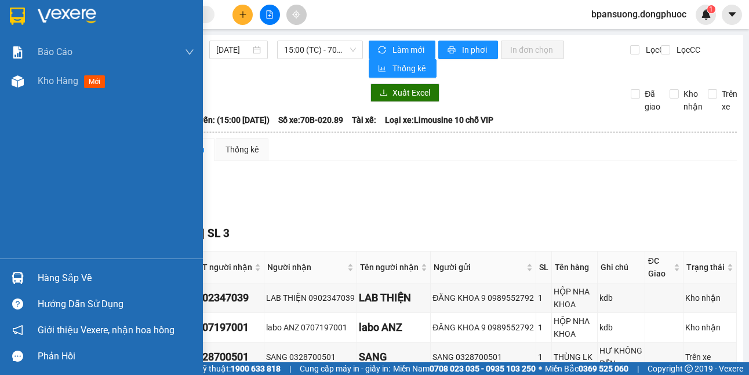
click at [8, 275] on div at bounding box center [18, 278] width 20 height 20
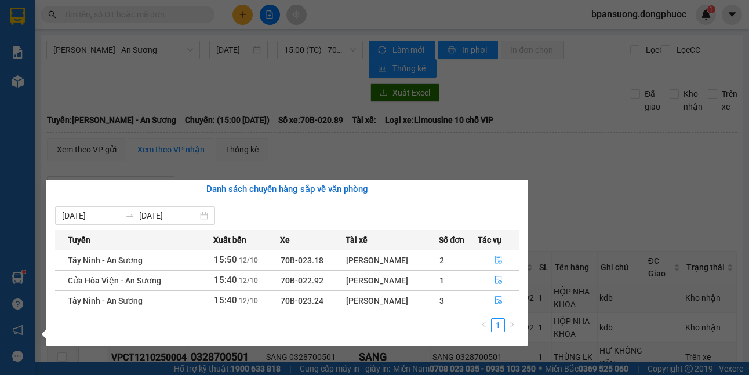
click at [498, 268] on button "button" at bounding box center [498, 260] width 40 height 19
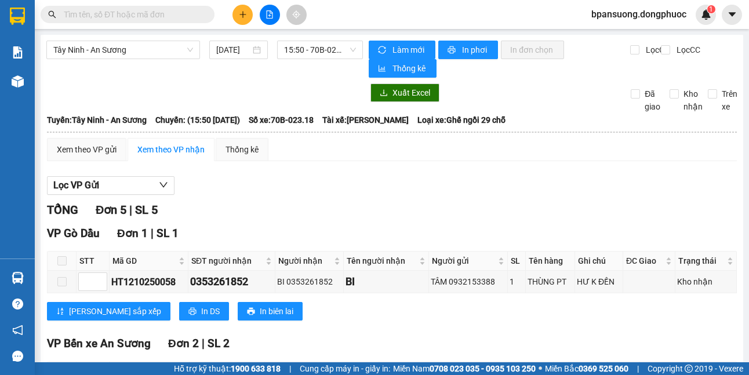
scroll to position [70, 0]
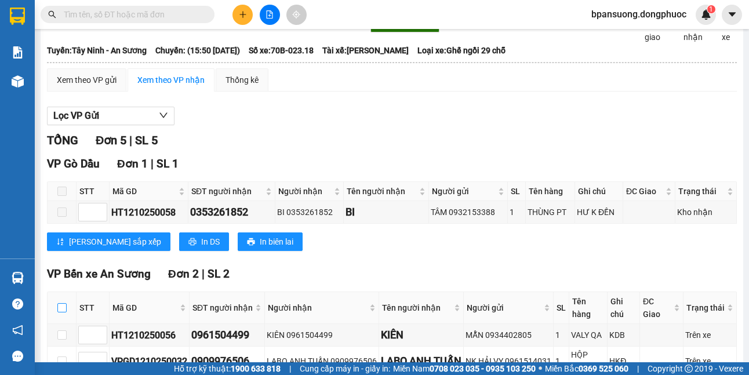
click at [65, 303] on input "checkbox" at bounding box center [61, 307] width 9 height 9
checkbox input "true"
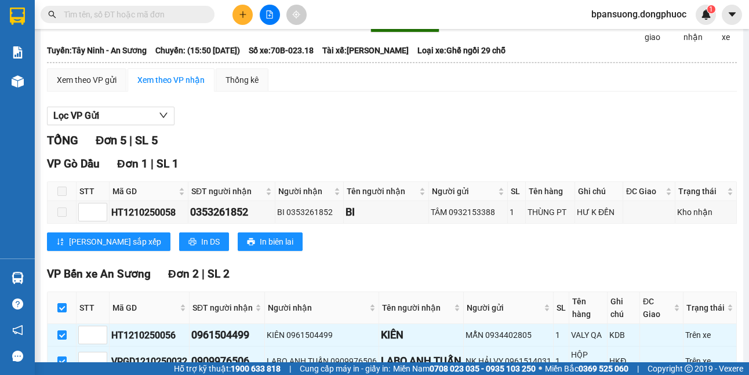
scroll to position [283, 0]
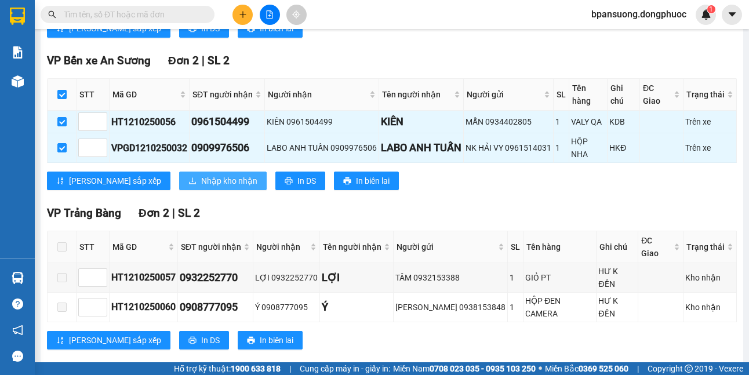
click at [179, 181] on button "Nhập kho nhận" at bounding box center [222, 180] width 87 height 19
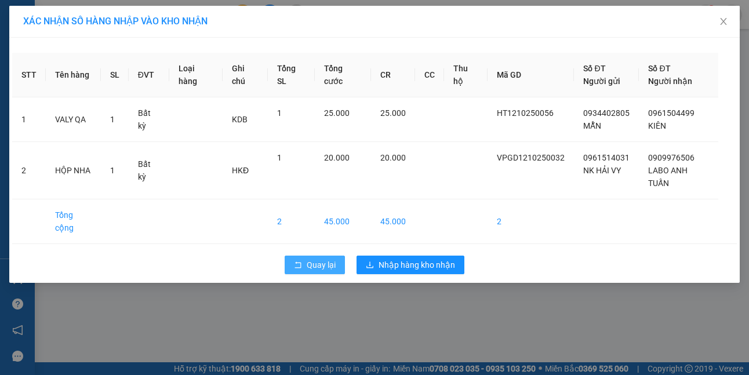
click at [321, 258] on span "Quay lại" at bounding box center [320, 264] width 29 height 13
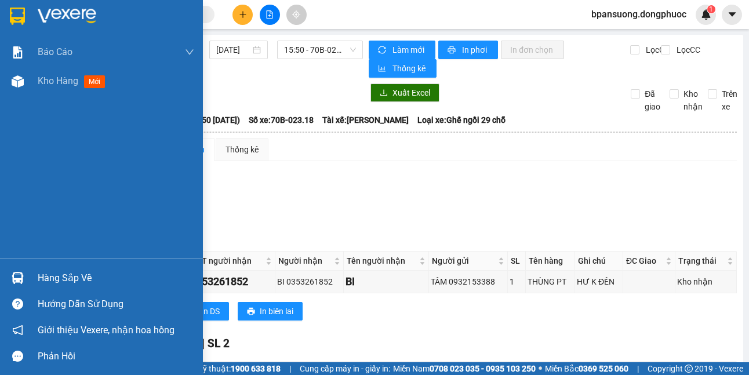
click at [14, 281] on img at bounding box center [18, 278] width 12 height 12
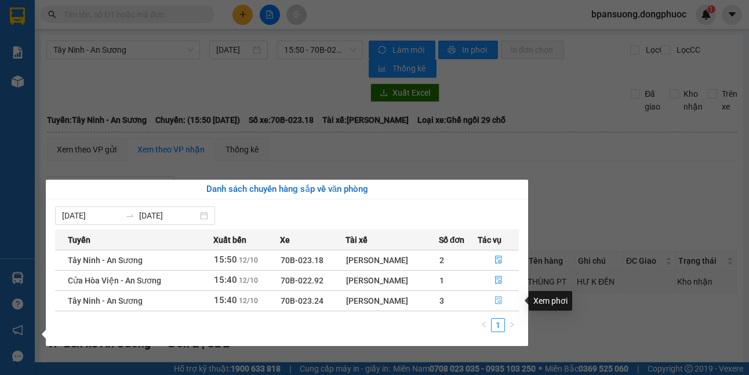
click at [498, 308] on button "button" at bounding box center [498, 300] width 40 height 19
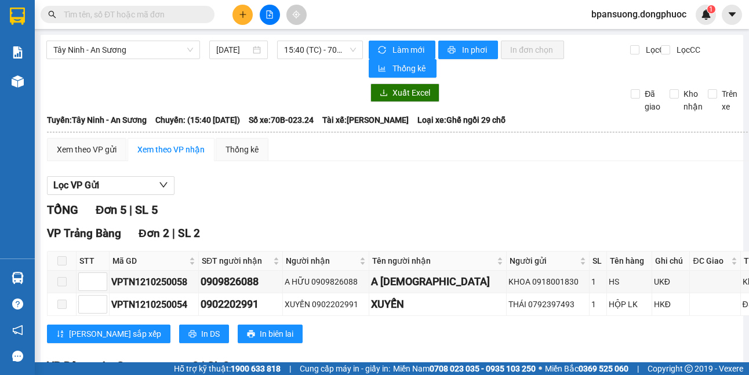
scroll to position [116, 0]
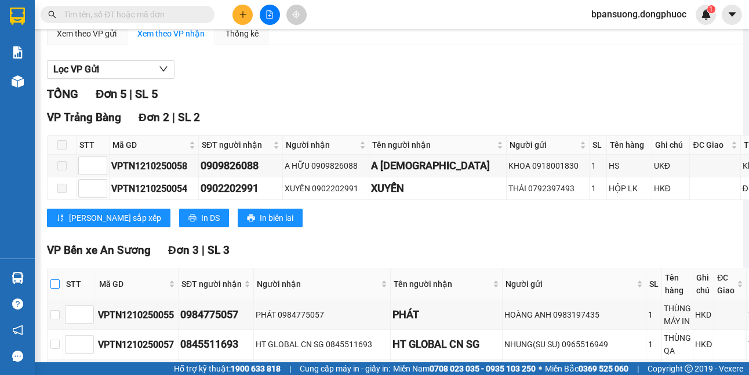
click at [58, 284] on input "checkbox" at bounding box center [54, 283] width 9 height 9
checkbox input "true"
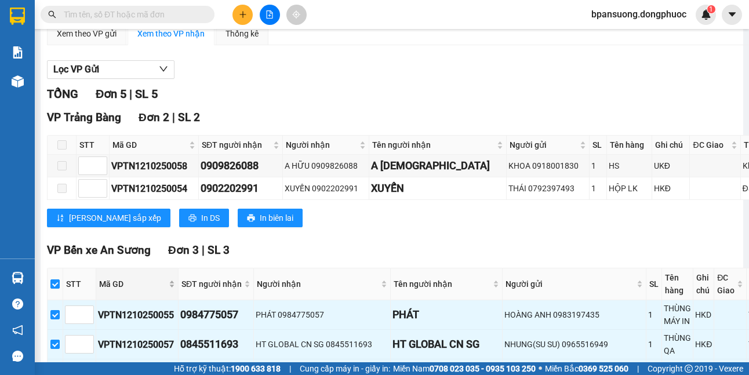
scroll to position [211, 0]
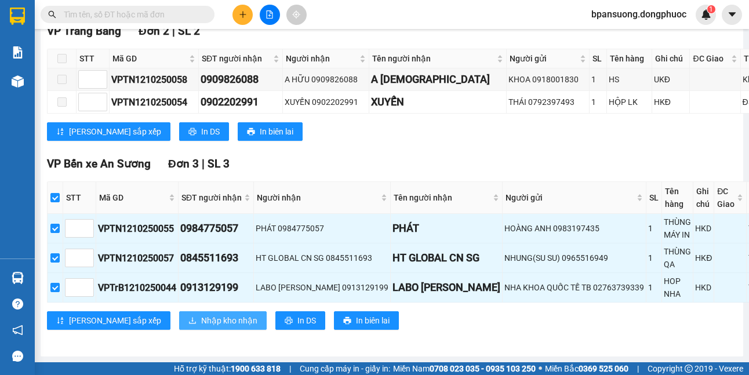
click at [201, 314] on span "Nhập kho nhận" at bounding box center [229, 320] width 56 height 13
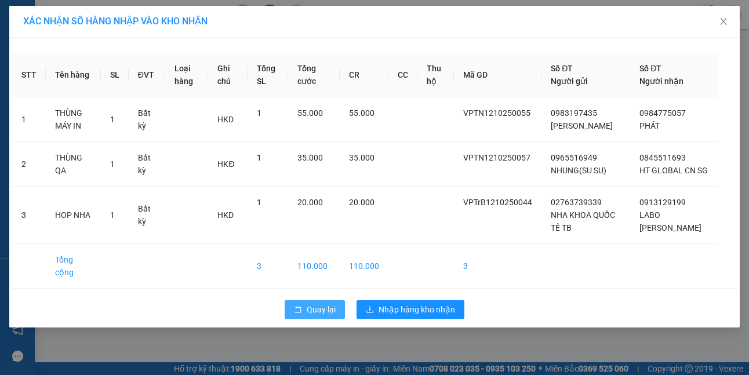
click at [323, 307] on span "Quay lại" at bounding box center [320, 309] width 29 height 13
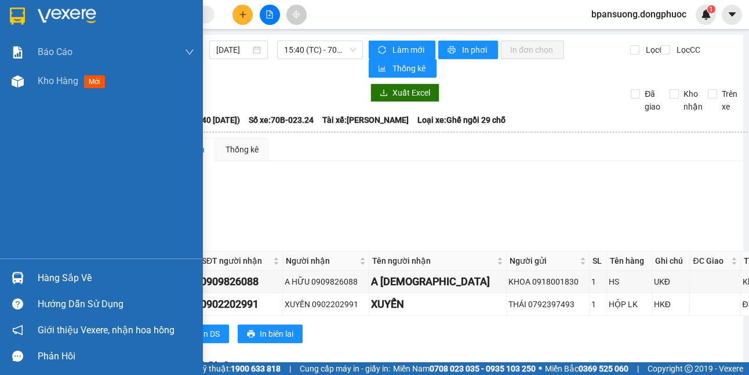
click at [45, 278] on div "Hàng sắp về" at bounding box center [116, 277] width 156 height 17
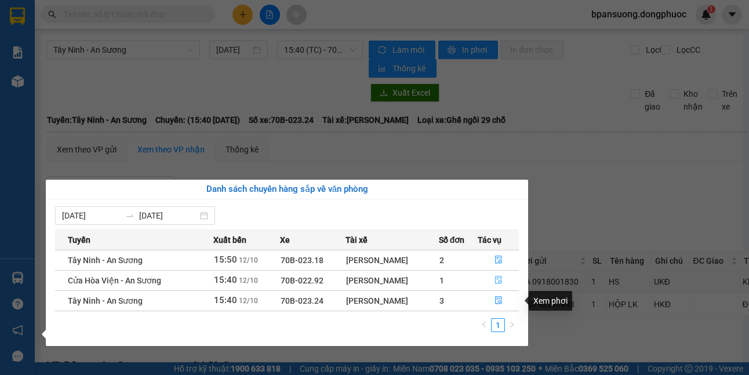
click at [499, 282] on icon "file-done" at bounding box center [498, 280] width 8 height 8
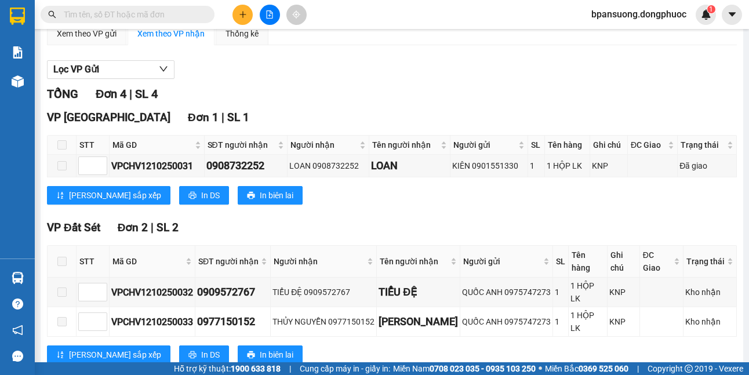
scroll to position [246, 0]
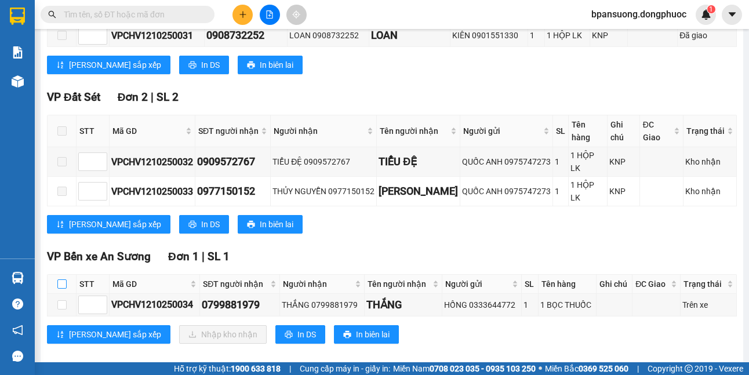
click at [65, 279] on input "checkbox" at bounding box center [61, 283] width 9 height 9
checkbox input "true"
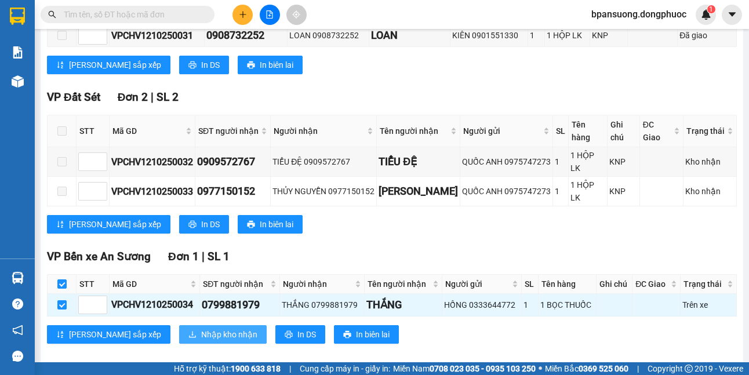
click at [201, 328] on span "Nhập kho nhận" at bounding box center [229, 334] width 56 height 13
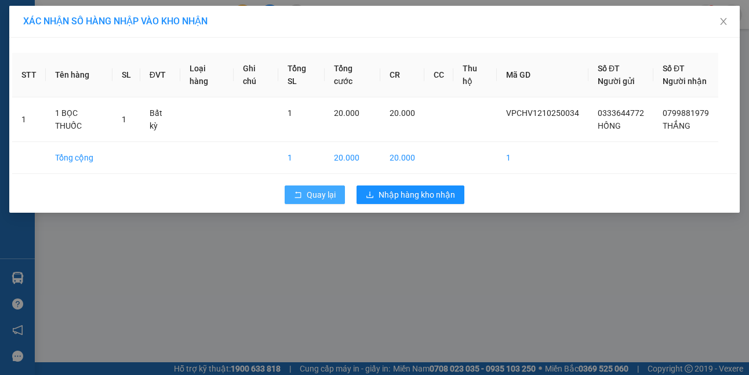
click at [324, 197] on span "Quay lại" at bounding box center [320, 194] width 29 height 13
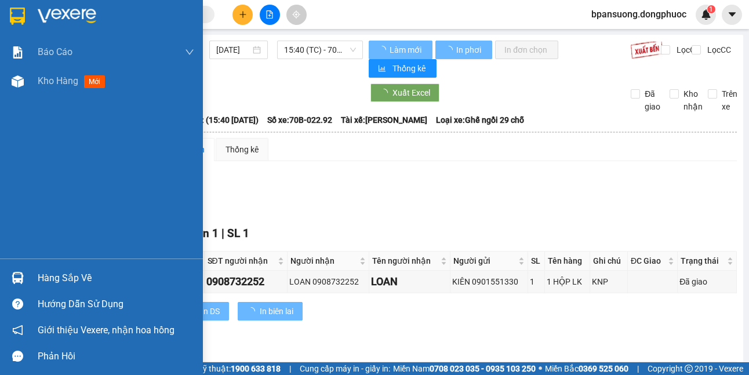
click at [17, 281] on img at bounding box center [18, 278] width 12 height 12
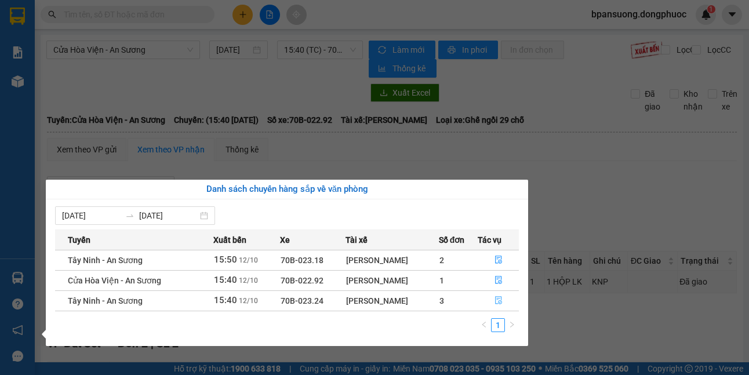
click at [504, 301] on button "button" at bounding box center [498, 300] width 40 height 19
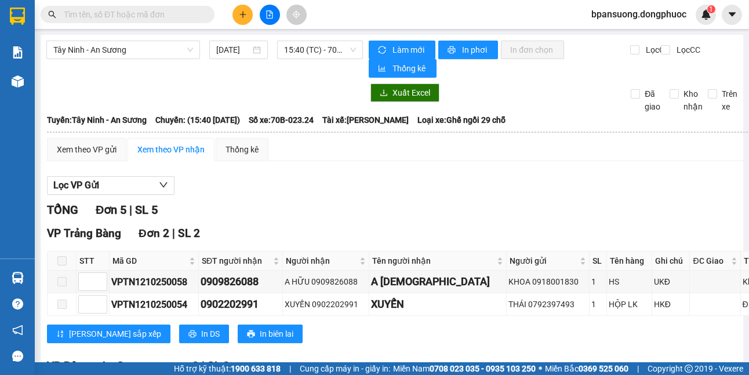
scroll to position [211, 0]
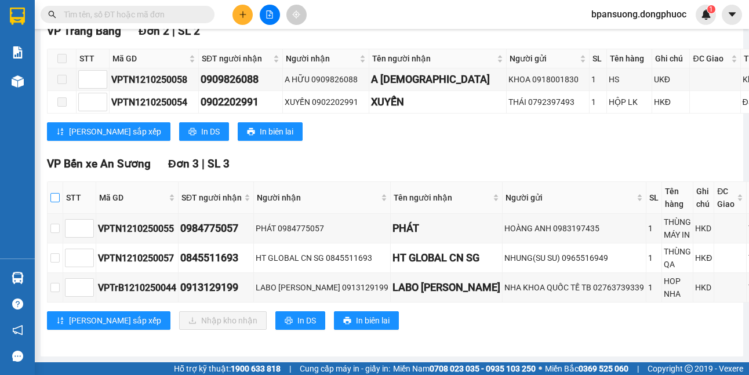
drag, startPoint x: 55, startPoint y: 186, endPoint x: 54, endPoint y: 198, distance: 11.6
click at [54, 193] on input "checkbox" at bounding box center [54, 197] width 9 height 9
checkbox input "true"
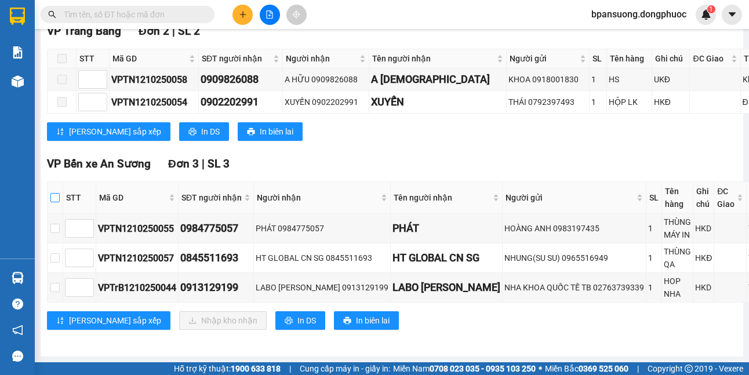
checkbox input "true"
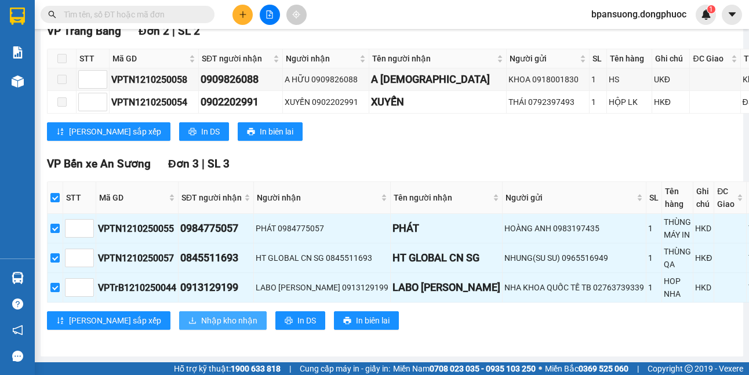
click at [201, 317] on span "Nhập kho nhận" at bounding box center [229, 320] width 56 height 13
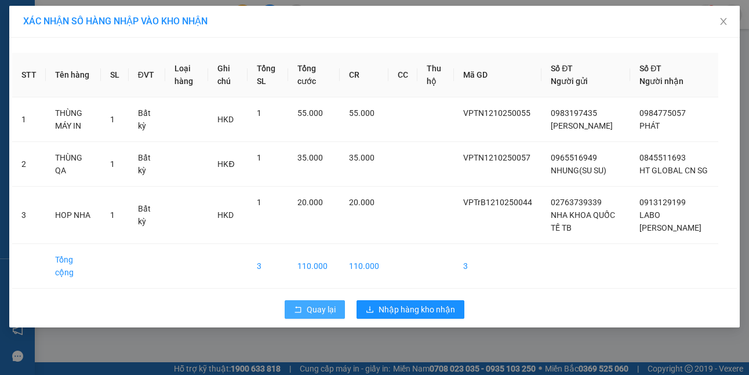
click at [320, 309] on span "Quay lại" at bounding box center [320, 309] width 29 height 13
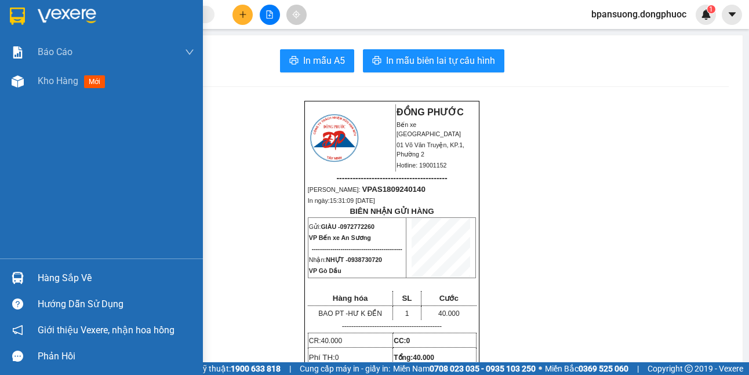
click at [59, 278] on div "Hàng sắp về" at bounding box center [116, 277] width 156 height 17
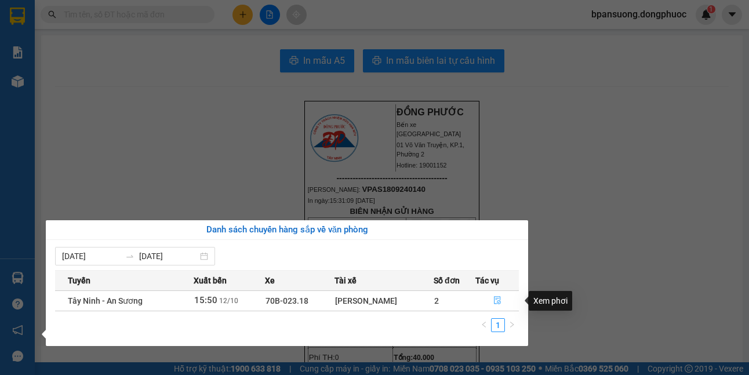
click at [494, 298] on icon "file-done" at bounding box center [497, 301] width 7 height 8
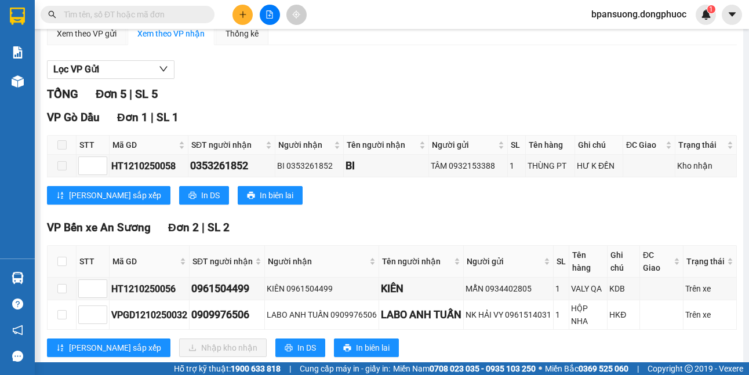
scroll to position [232, 0]
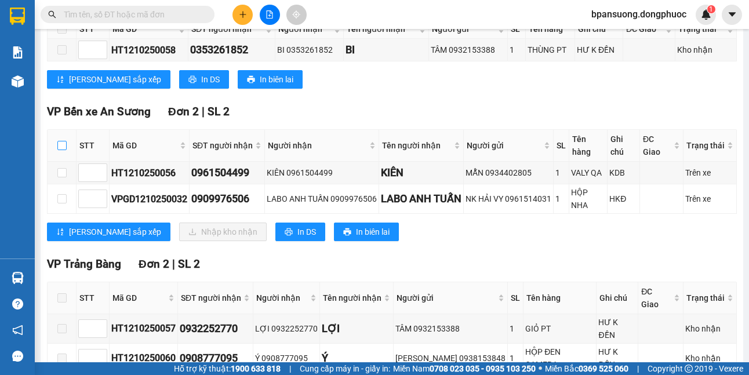
click at [60, 144] on input "checkbox" at bounding box center [61, 145] width 9 height 9
checkbox input "true"
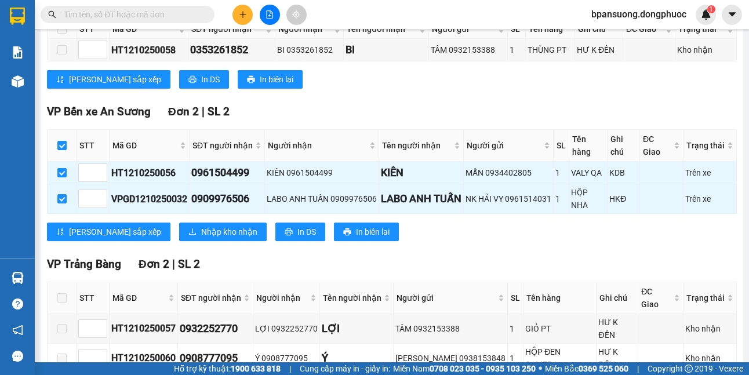
click at [228, 257] on div "TỔNG Đơn 5 | SL 5 VP Gò Dầu Đơn 1 | SL 1 STT Mã GD SĐT người nhận Người nhận Tê…" at bounding box center [391, 192] width 689 height 446
click at [206, 238] on span "Nhập kho nhận" at bounding box center [229, 231] width 56 height 13
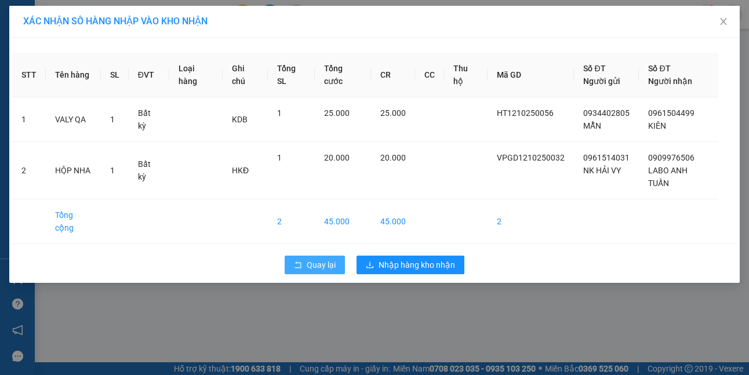
click at [320, 258] on span "Quay lại" at bounding box center [320, 264] width 29 height 13
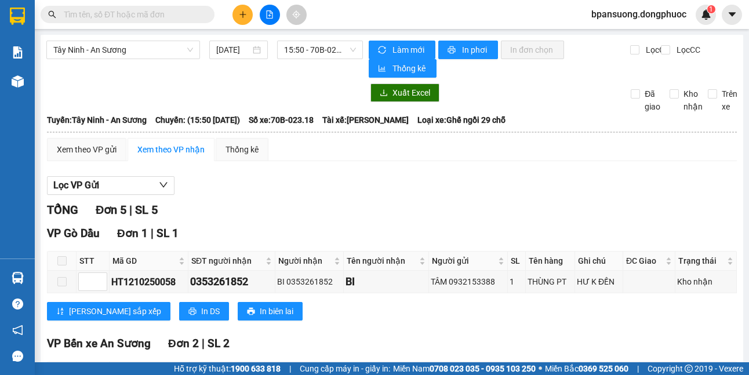
drag, startPoint x: 481, startPoint y: 205, endPoint x: 474, endPoint y: 176, distance: 30.4
